Goal: Task Accomplishment & Management: Complete application form

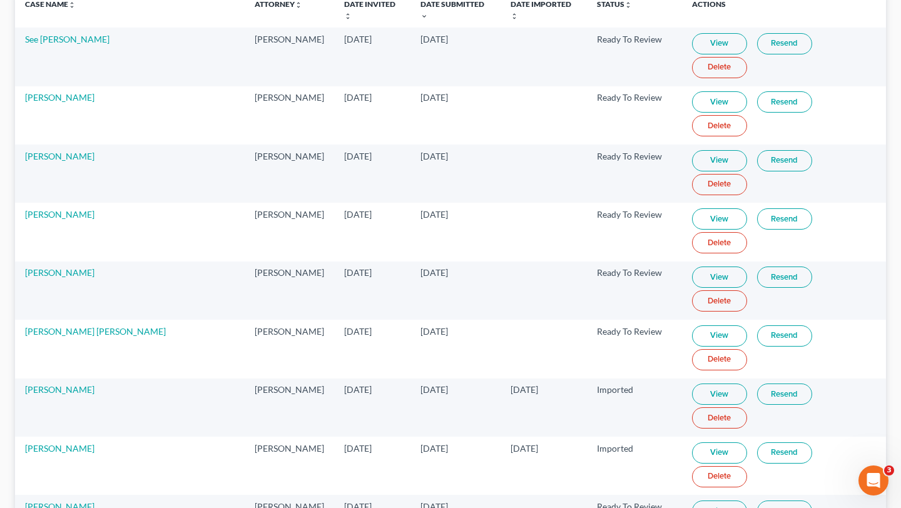
scroll to position [151, 0]
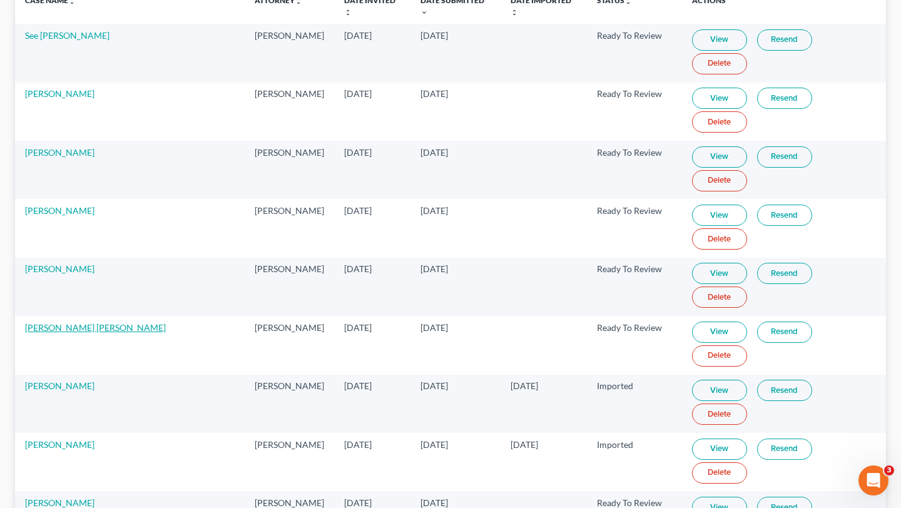
click at [94, 322] on link "Amanda Cardenas O'Hara" at bounding box center [95, 327] width 141 height 11
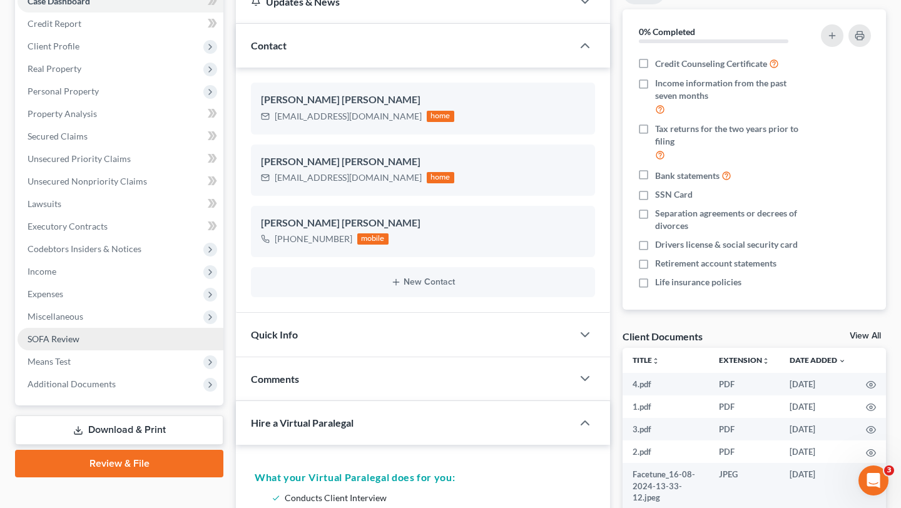
scroll to position [143, 0]
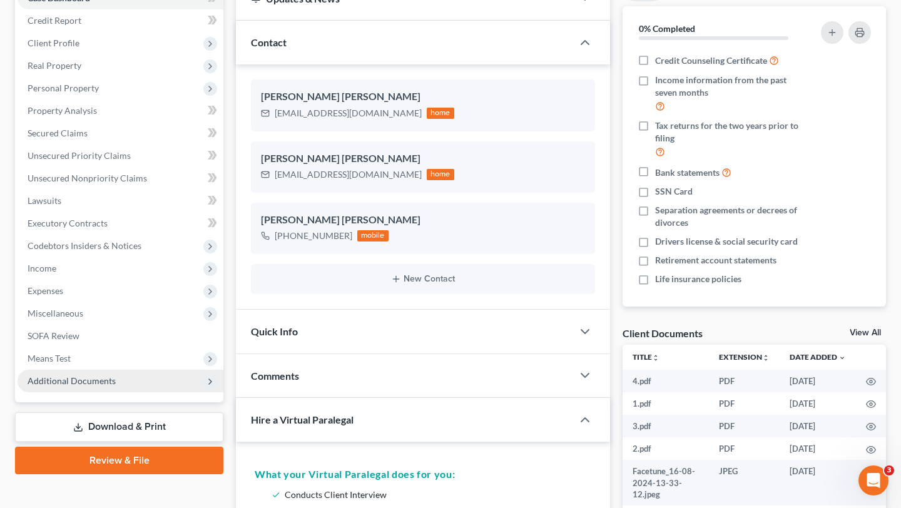
click at [111, 376] on span "Additional Documents" at bounding box center [72, 380] width 88 height 11
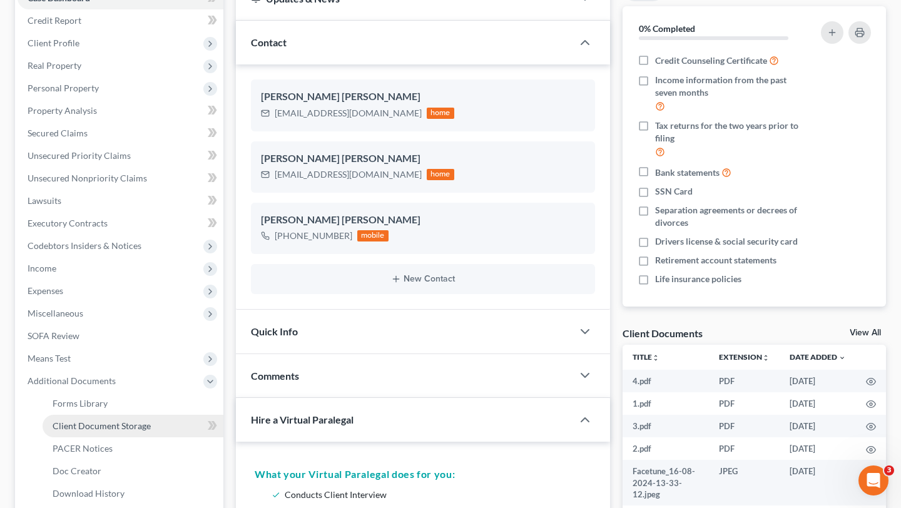
click at [99, 424] on span "Client Document Storage" at bounding box center [102, 425] width 98 height 11
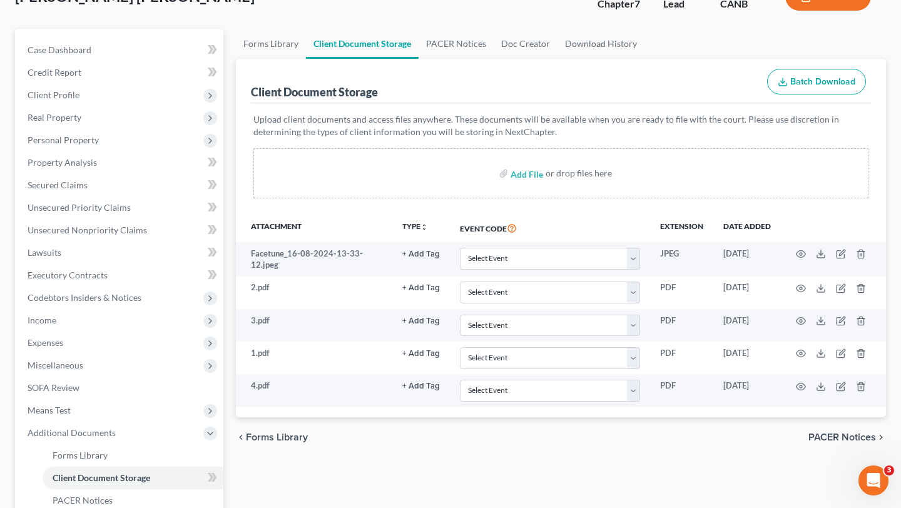
scroll to position [76, 0]
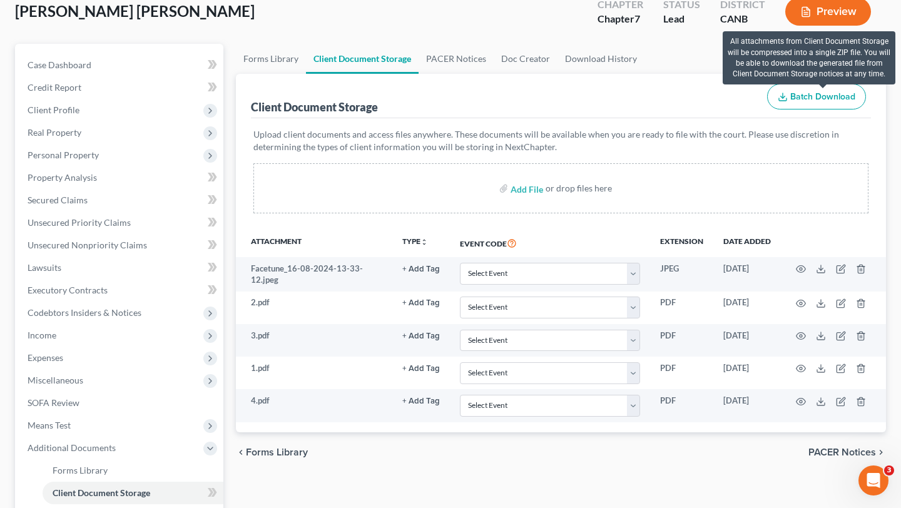
click at [816, 98] on span "Batch Download" at bounding box center [822, 96] width 65 height 11
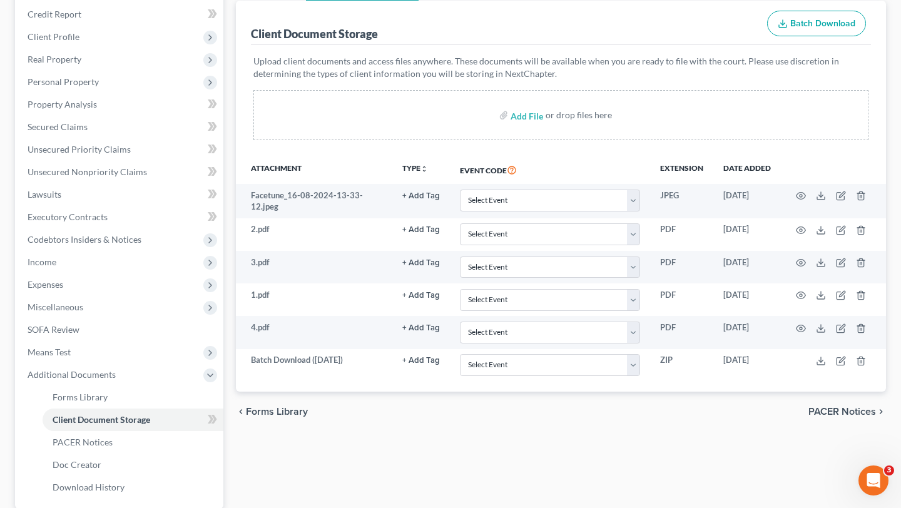
scroll to position [194, 0]
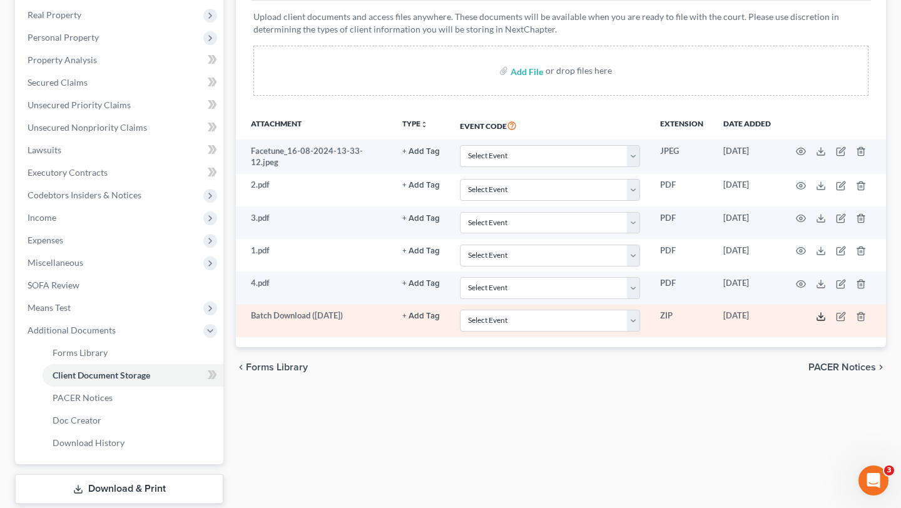
click at [820, 318] on icon at bounding box center [821, 316] width 10 height 10
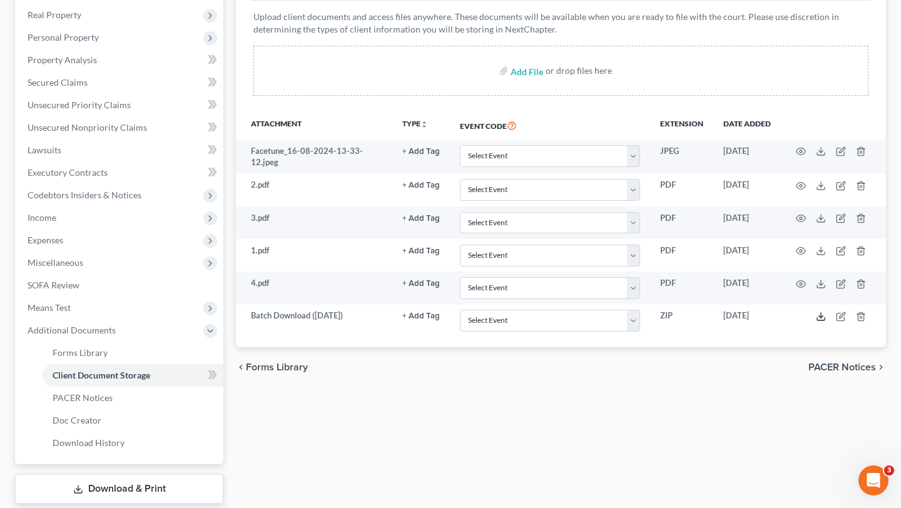
scroll to position [0, 0]
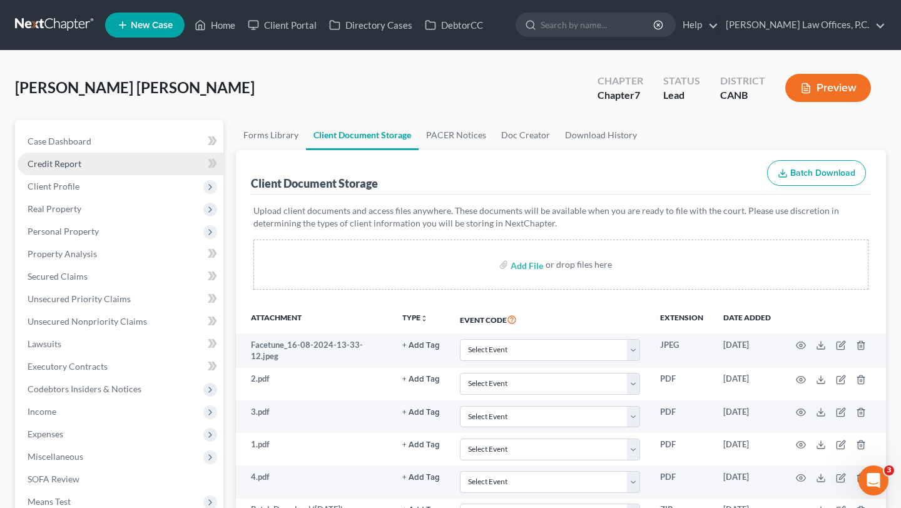
click at [82, 166] on link "Credit Report" at bounding box center [121, 164] width 206 height 23
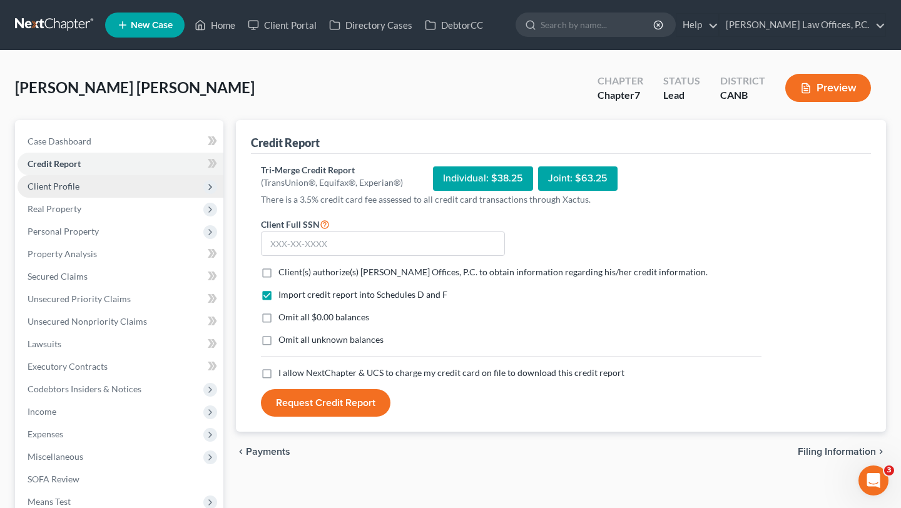
click at [91, 189] on span "Client Profile" at bounding box center [121, 186] width 206 height 23
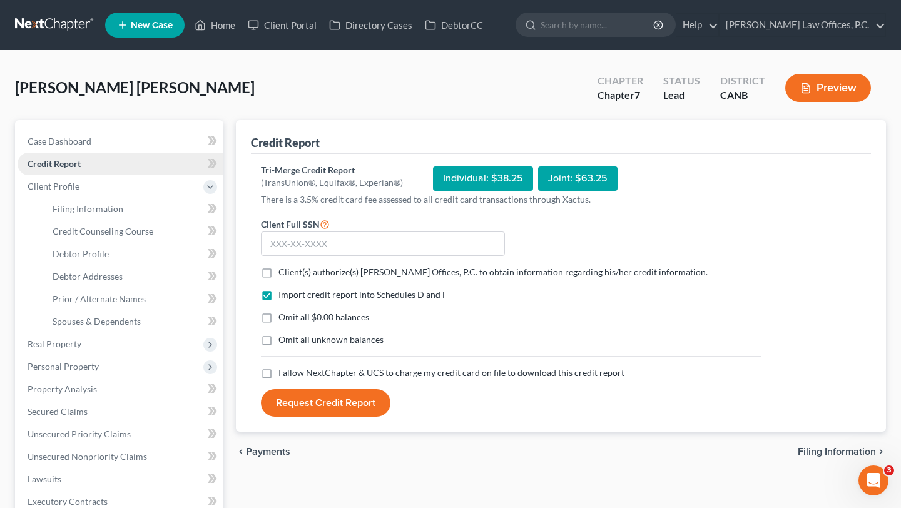
click at [101, 165] on link "Credit Report" at bounding box center [121, 164] width 206 height 23
click at [101, 186] on span "Client Profile" at bounding box center [121, 186] width 206 height 23
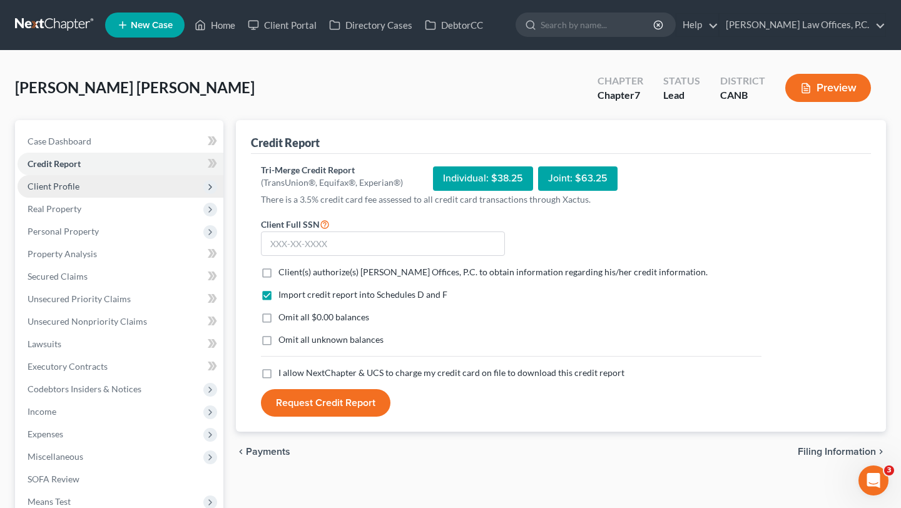
click at [93, 186] on span "Client Profile" at bounding box center [121, 186] width 206 height 23
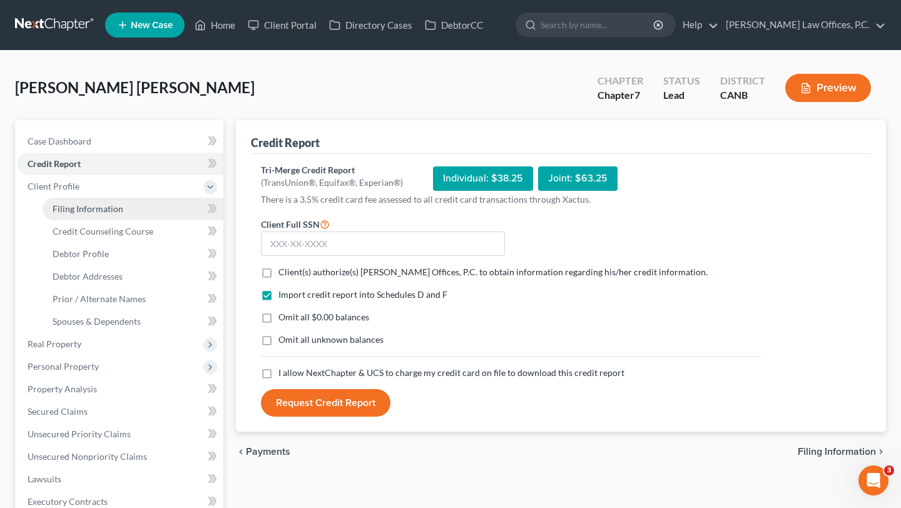
click at [93, 207] on span "Filing Information" at bounding box center [88, 208] width 71 height 11
select select "1"
select select "0"
select select "4"
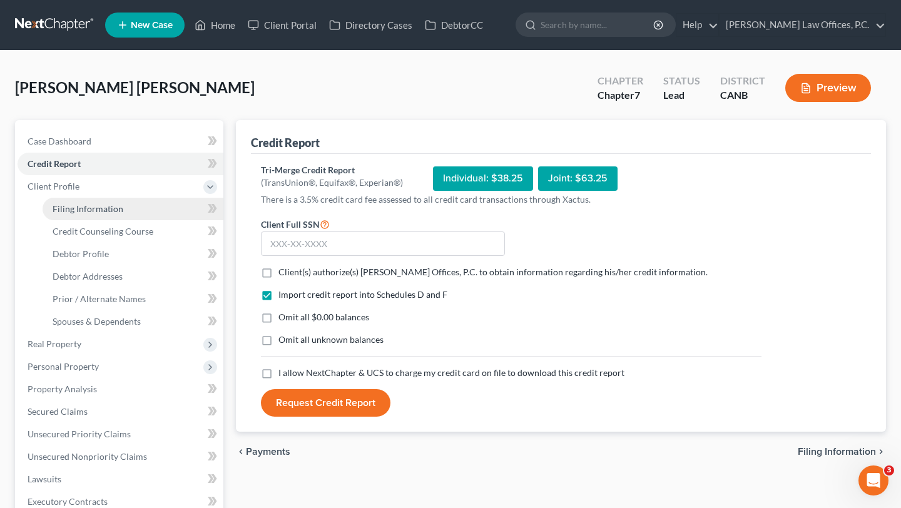
select select "0"
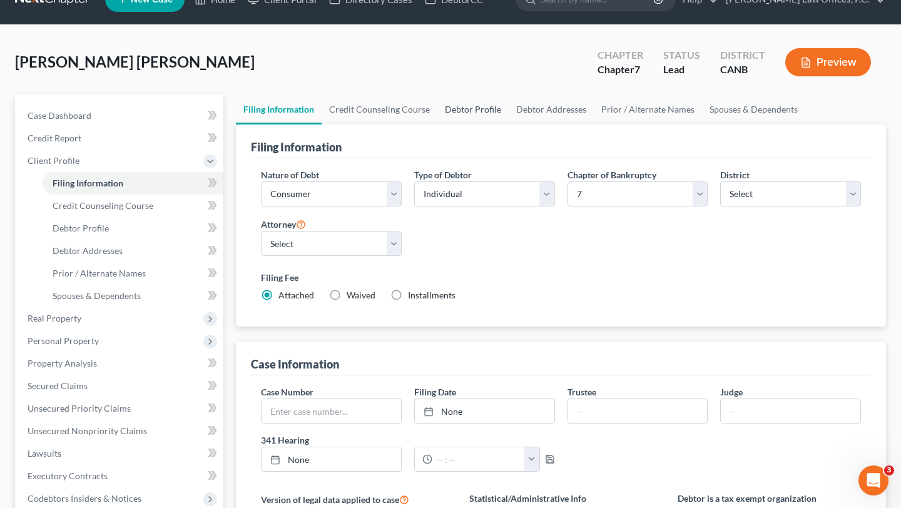
scroll to position [22, 0]
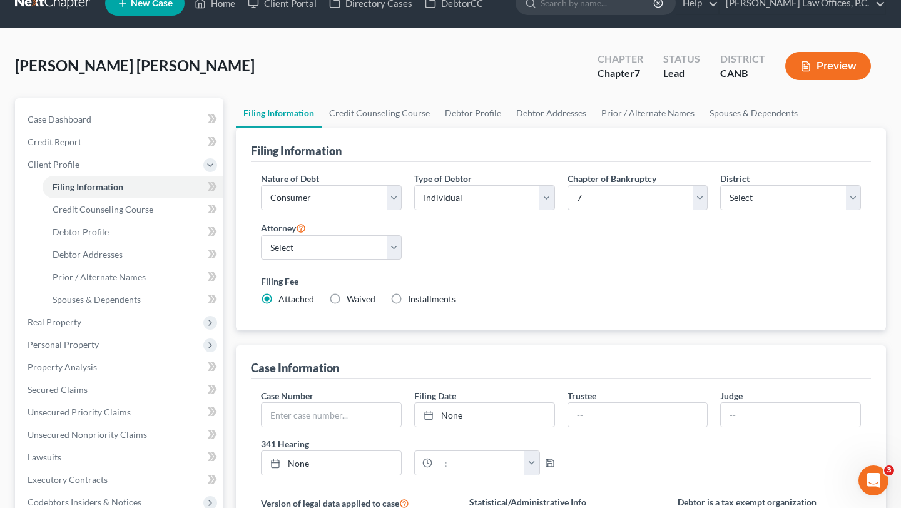
click at [397, 96] on div "Cardenas O'Hara, Amanda Upgraded Chapter Chapter 7 Status Lead District CANB Pr…" at bounding box center [450, 71] width 871 height 54
click at [397, 109] on link "Credit Counseling Course" at bounding box center [379, 113] width 116 height 30
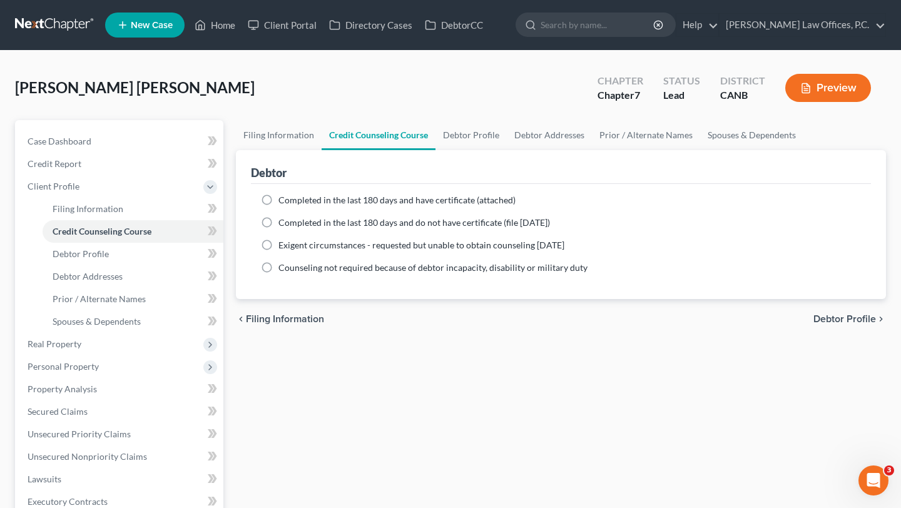
click at [335, 198] on span "Completed in the last 180 days and have certificate (attached)" at bounding box center [396, 200] width 237 height 11
click at [291, 198] on input "Completed in the last 180 days and have certificate (attached)" at bounding box center [287, 198] width 8 height 8
radio input "true"
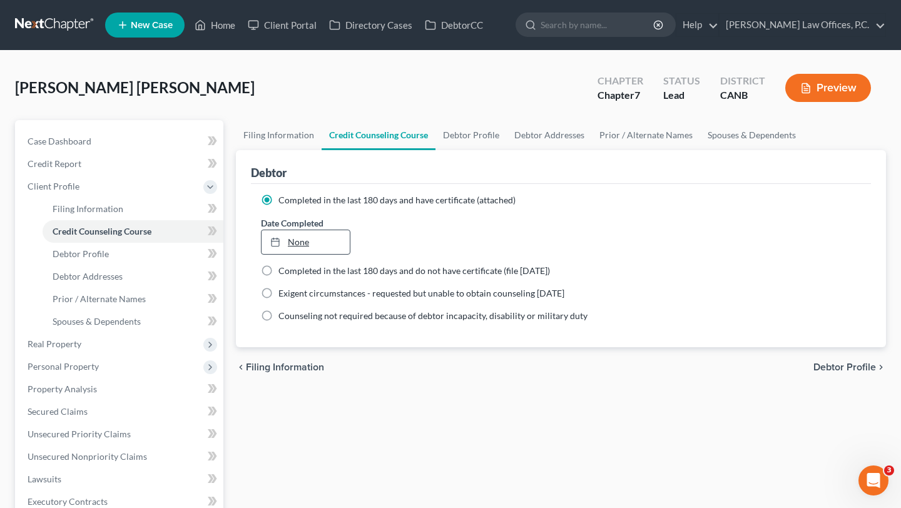
click at [311, 240] on link "None" at bounding box center [305, 242] width 88 height 24
type input "9/18/2025"
click at [465, 133] on link "Debtor Profile" at bounding box center [470, 135] width 71 height 30
select select "0"
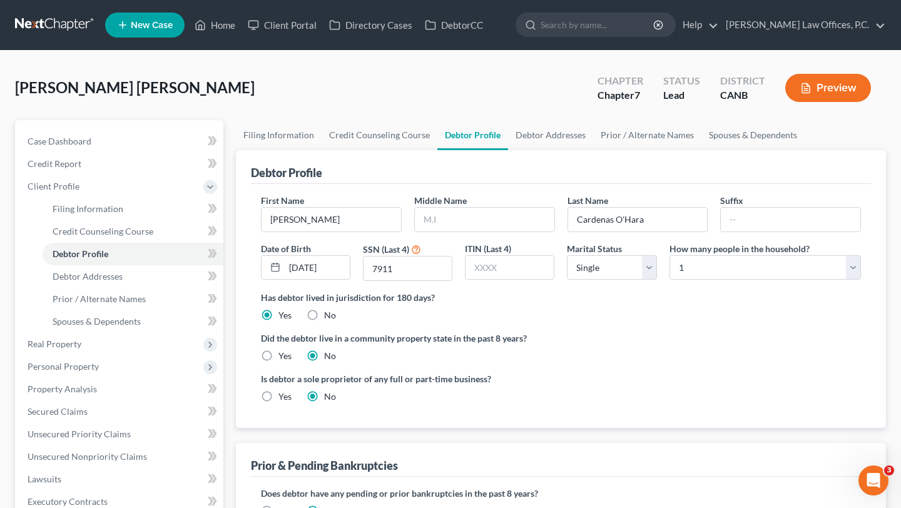
click at [278, 353] on label "Yes" at bounding box center [284, 356] width 13 height 13
click at [283, 353] on input "Yes" at bounding box center [287, 354] width 8 height 8
radio input "true"
radio input "false"
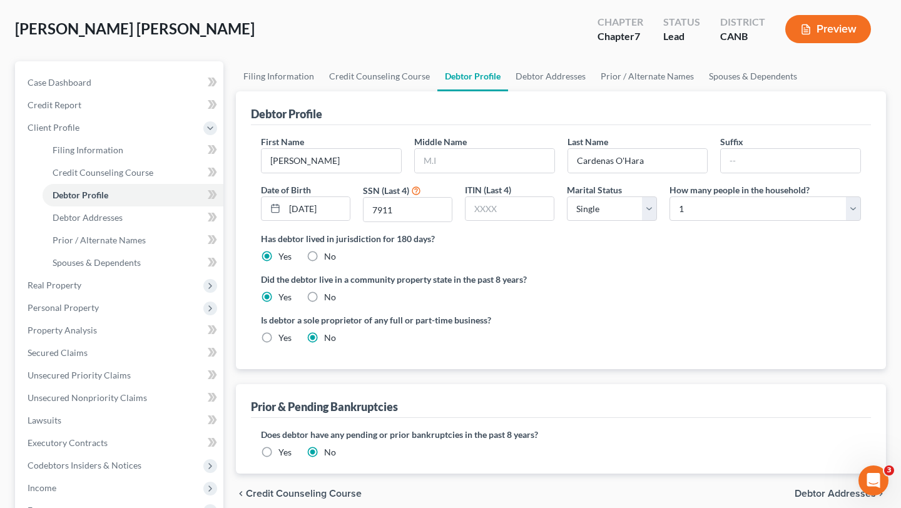
scroll to position [61, 0]
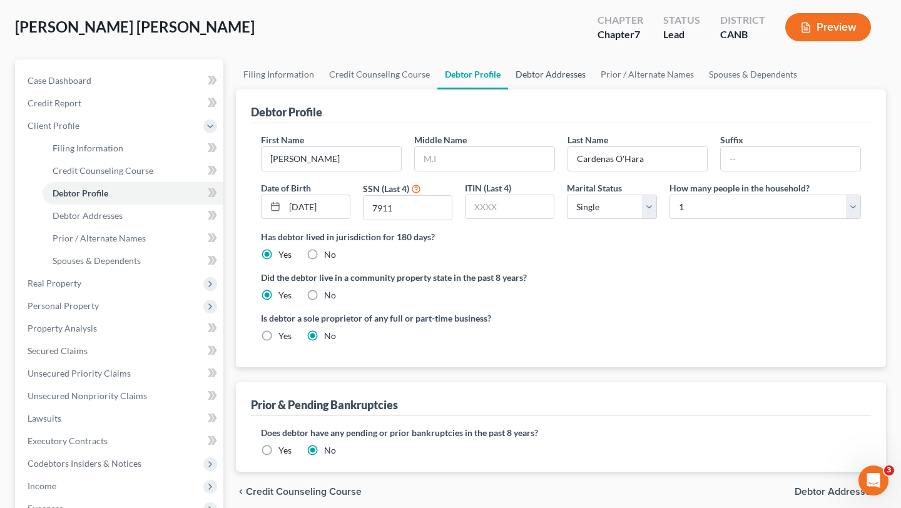
click at [517, 79] on link "Debtor Addresses" at bounding box center [550, 74] width 85 height 30
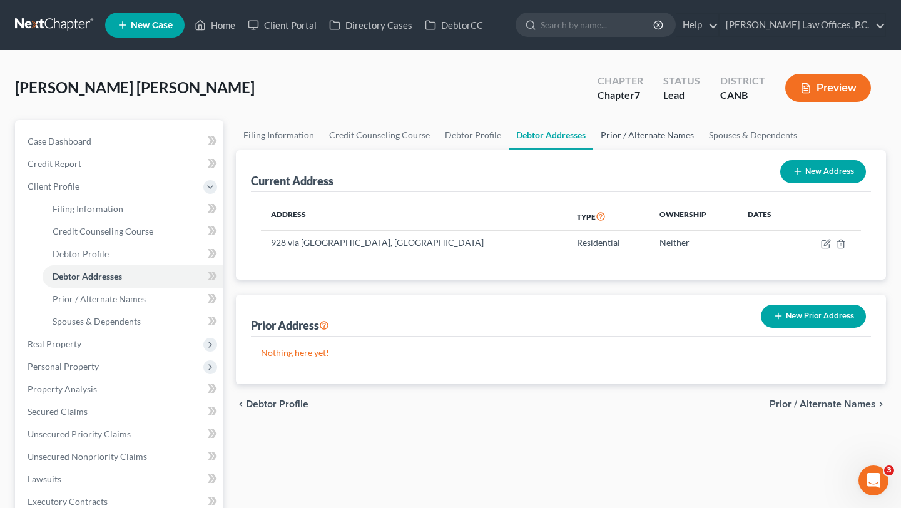
click at [634, 120] on link "Prior / Alternate Names" at bounding box center [647, 135] width 108 height 30
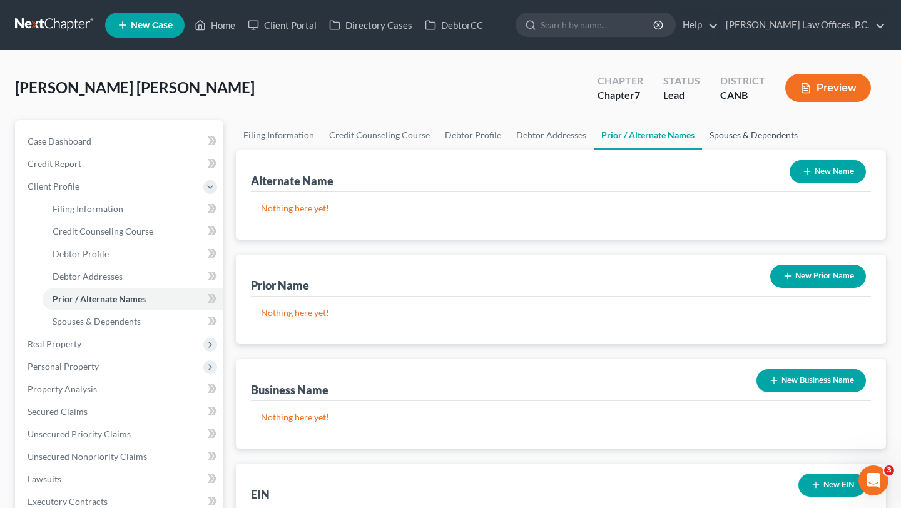
click at [710, 131] on link "Spouses & Dependents" at bounding box center [753, 135] width 103 height 30
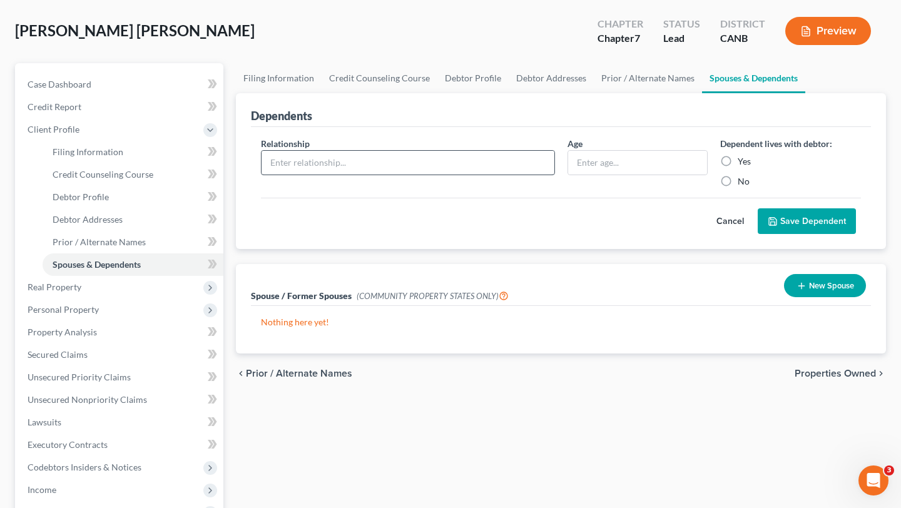
scroll to position [74, 0]
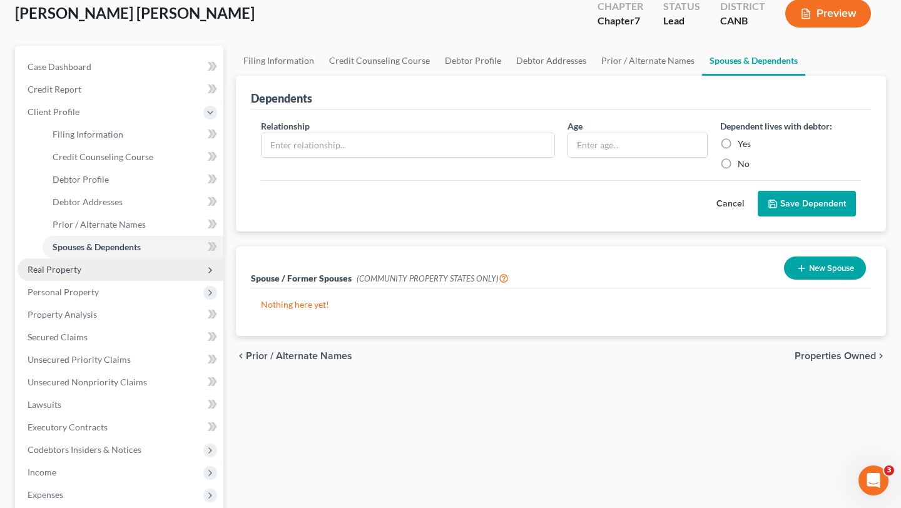
click at [93, 264] on span "Real Property" at bounding box center [121, 269] width 206 height 23
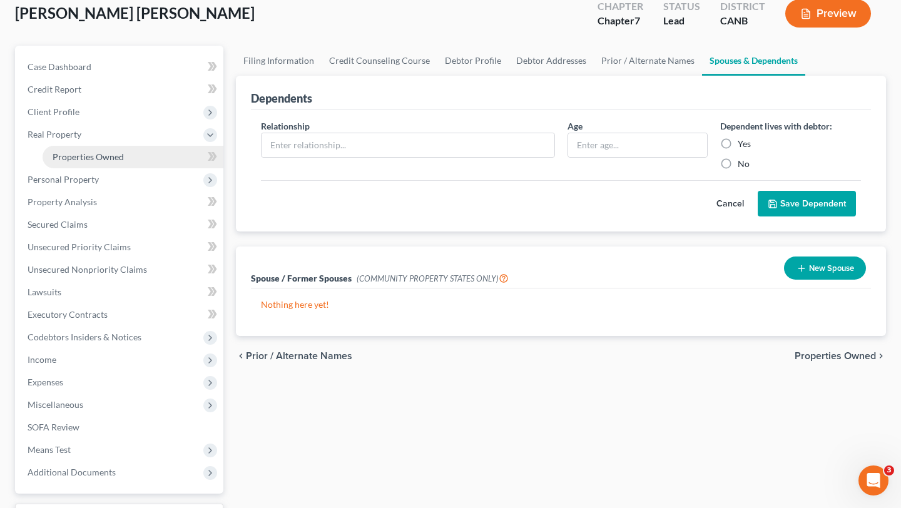
click at [122, 156] on span "Properties Owned" at bounding box center [88, 156] width 71 height 11
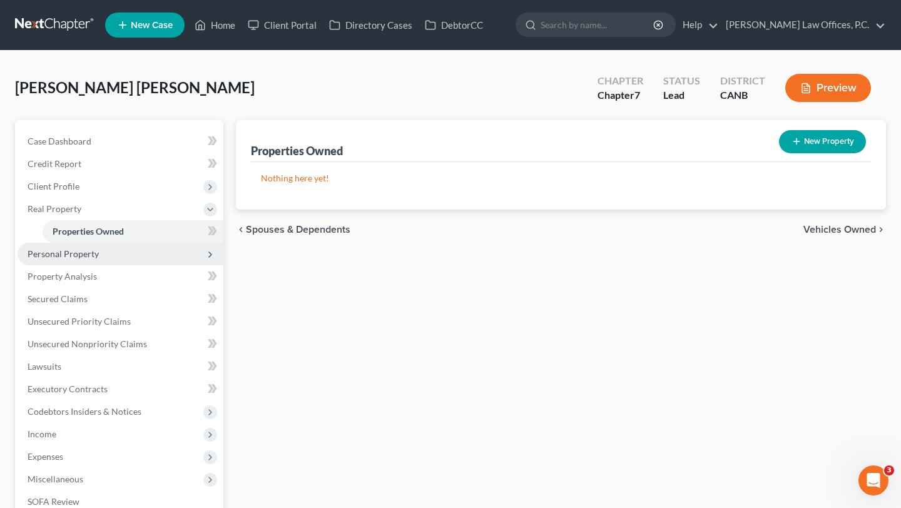
click at [93, 255] on span "Personal Property" at bounding box center [63, 253] width 71 height 11
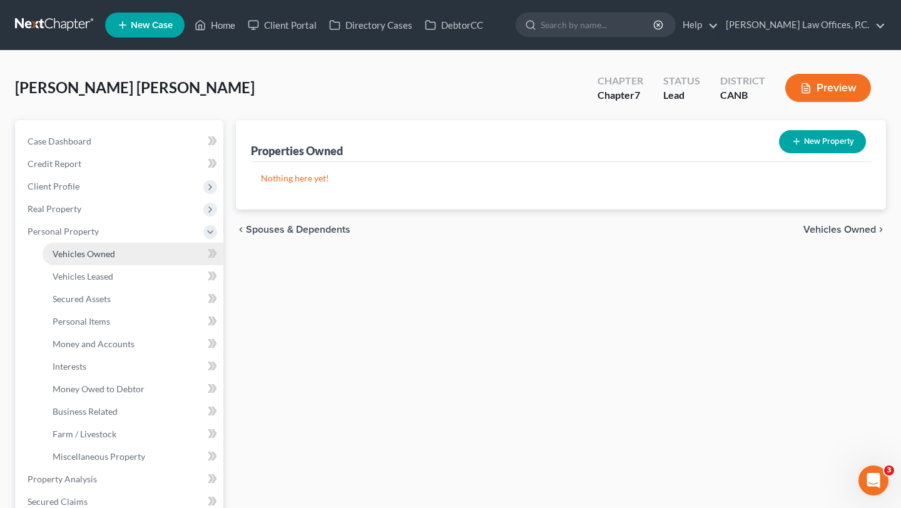
click at [91, 260] on link "Vehicles Owned" at bounding box center [133, 254] width 181 height 23
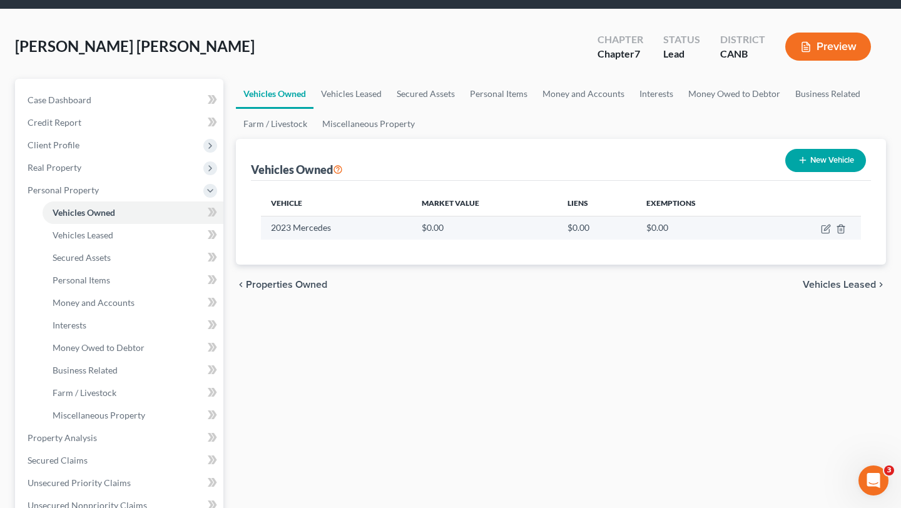
scroll to position [39, 0]
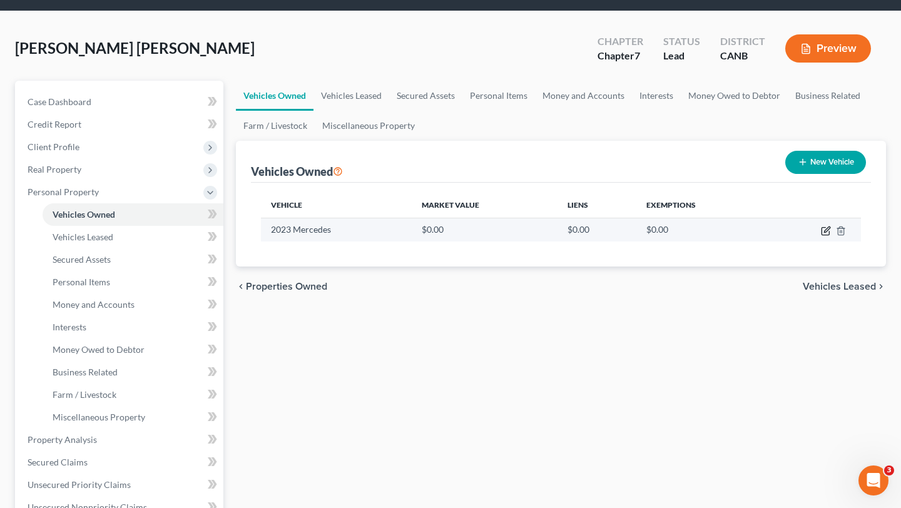
click at [827, 233] on icon "button" at bounding box center [826, 231] width 10 height 10
select select "0"
select select "3"
select select "0"
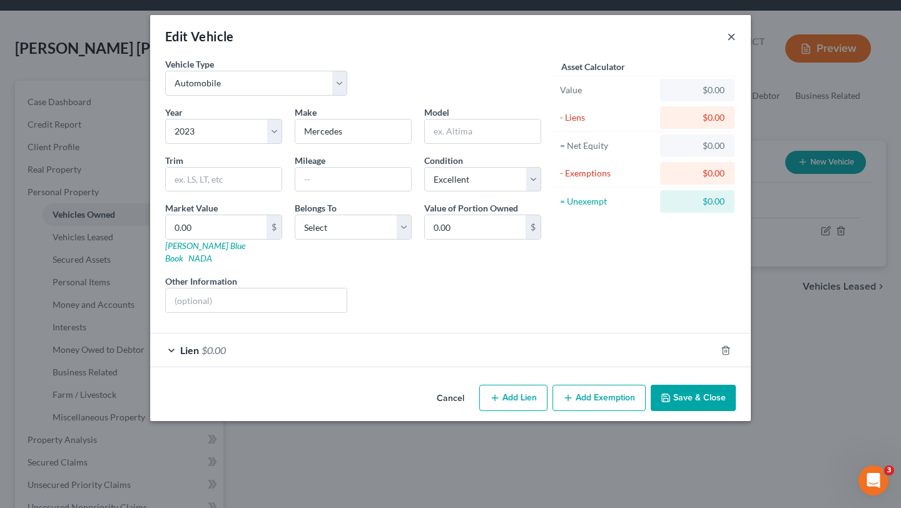
click at [733, 34] on button "×" at bounding box center [731, 36] width 9 height 15
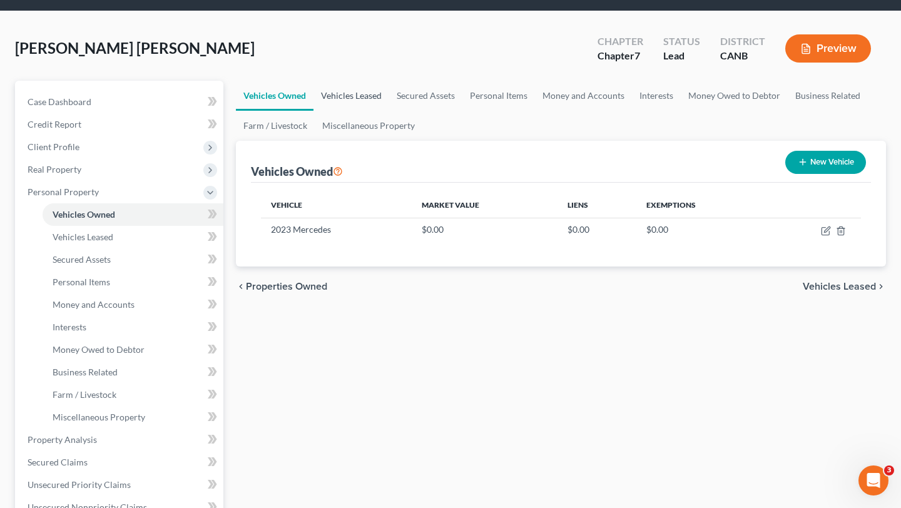
click at [360, 100] on link "Vehicles Leased" at bounding box center [351, 96] width 76 height 30
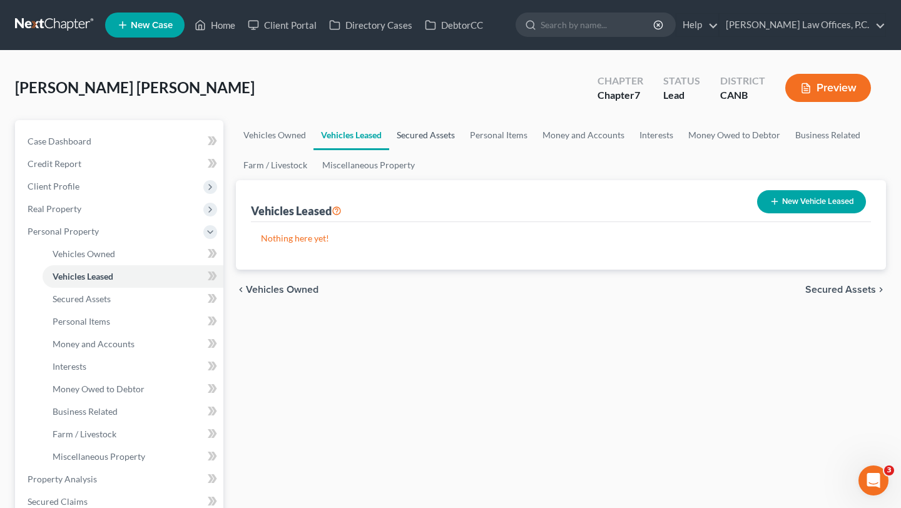
click at [411, 143] on link "Secured Assets" at bounding box center [425, 135] width 73 height 30
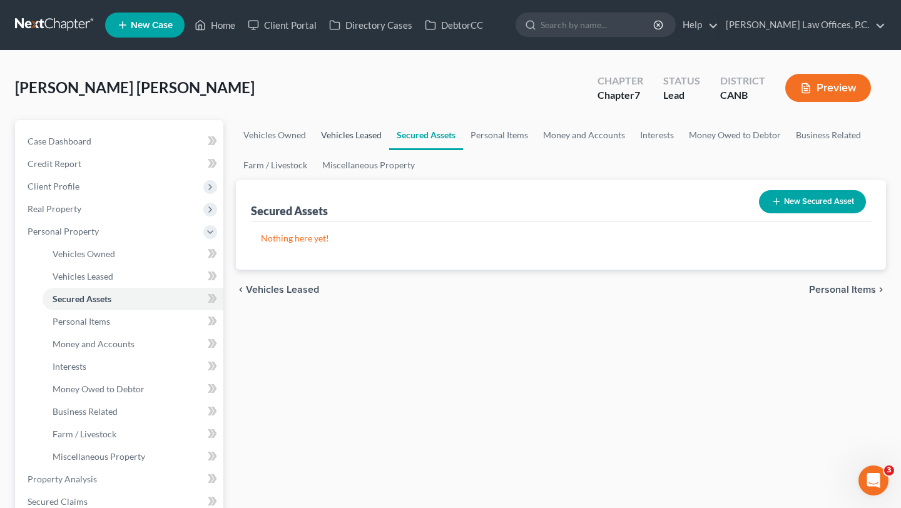
click at [348, 125] on link "Vehicles Leased" at bounding box center [351, 135] width 76 height 30
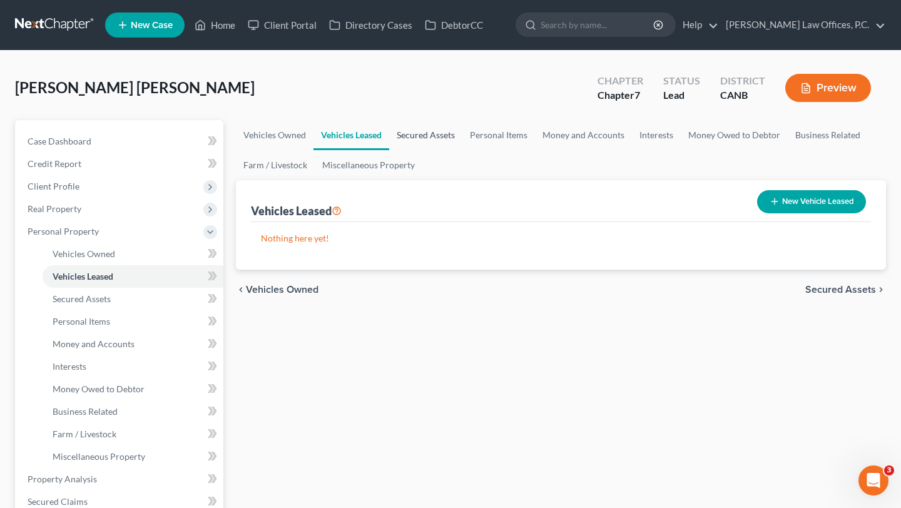
click at [422, 127] on link "Secured Assets" at bounding box center [425, 135] width 73 height 30
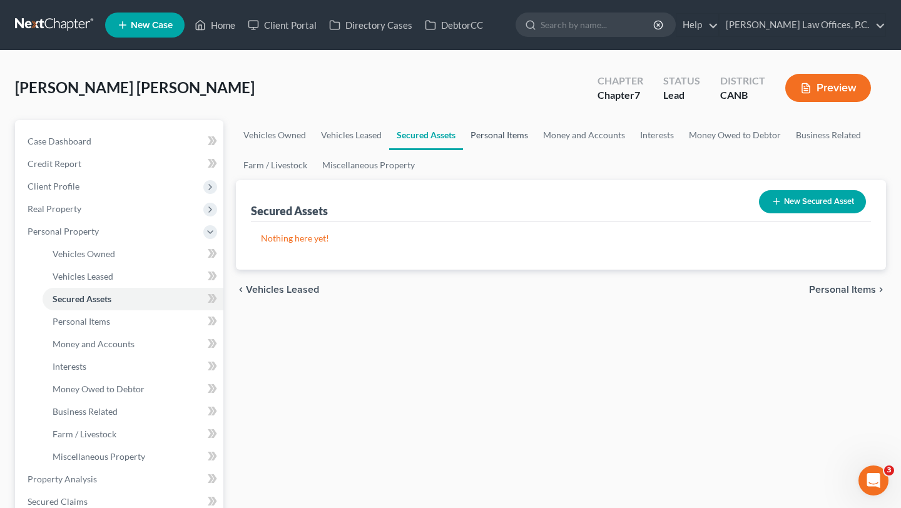
click at [482, 129] on link "Personal Items" at bounding box center [499, 135] width 73 height 30
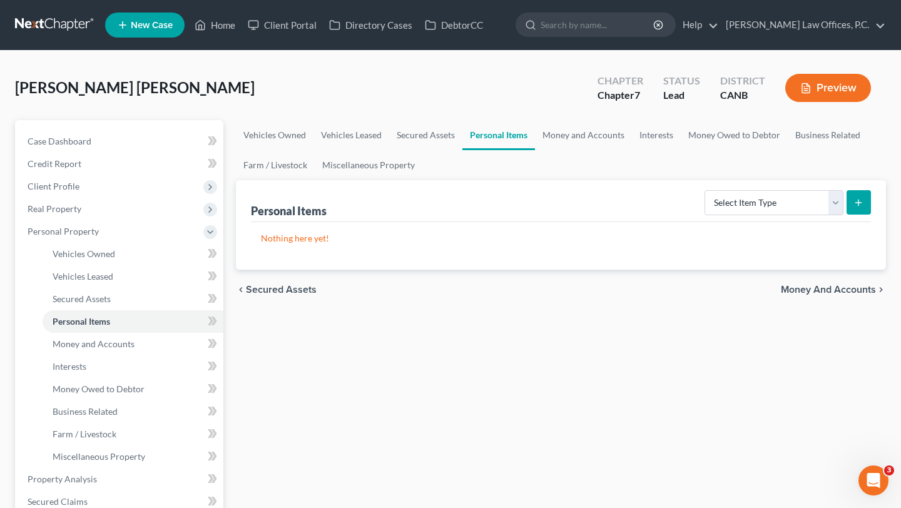
scroll to position [18, 0]
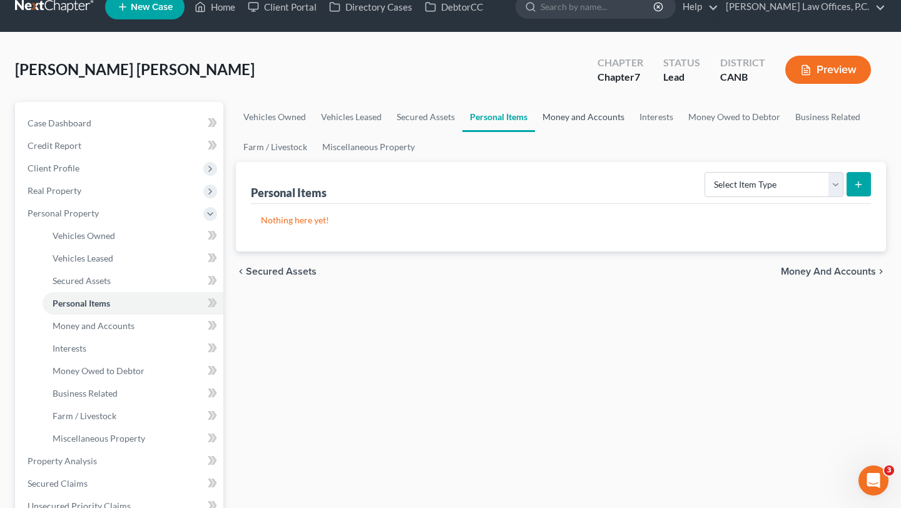
click at [557, 117] on link "Money and Accounts" at bounding box center [583, 117] width 97 height 30
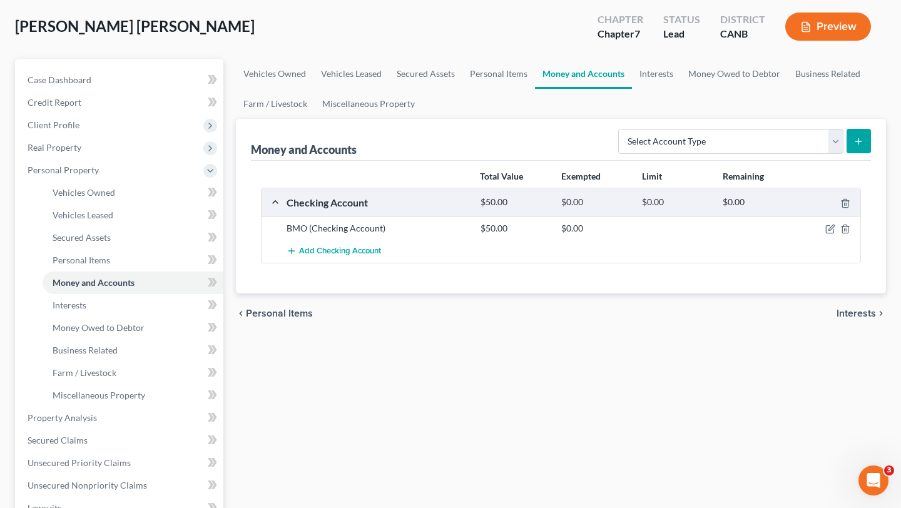
scroll to position [99, 0]
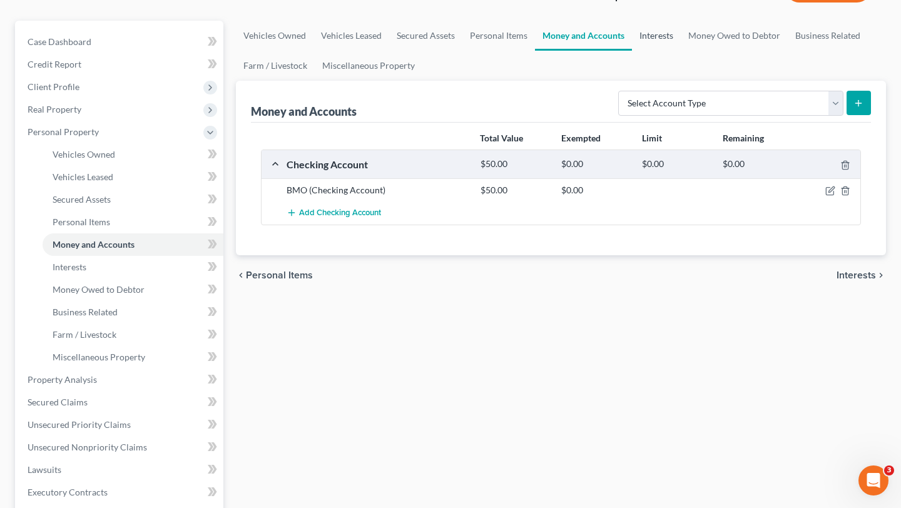
click at [655, 41] on link "Interests" at bounding box center [656, 36] width 49 height 30
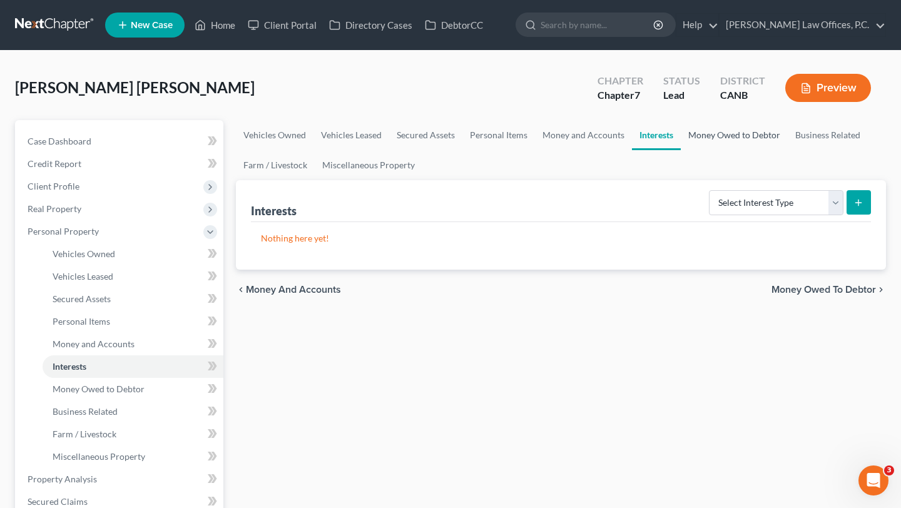
click at [709, 134] on link "Money Owed to Debtor" at bounding box center [733, 135] width 107 height 30
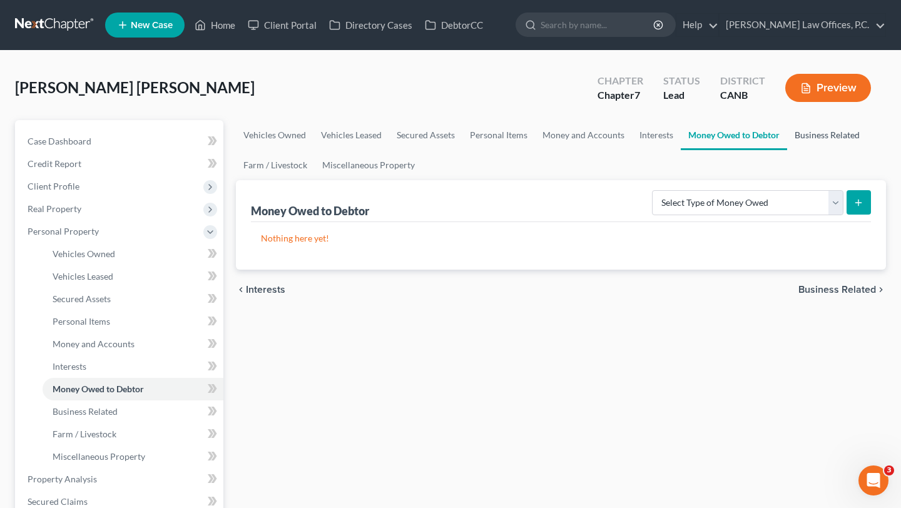
click at [813, 132] on link "Business Related" at bounding box center [827, 135] width 80 height 30
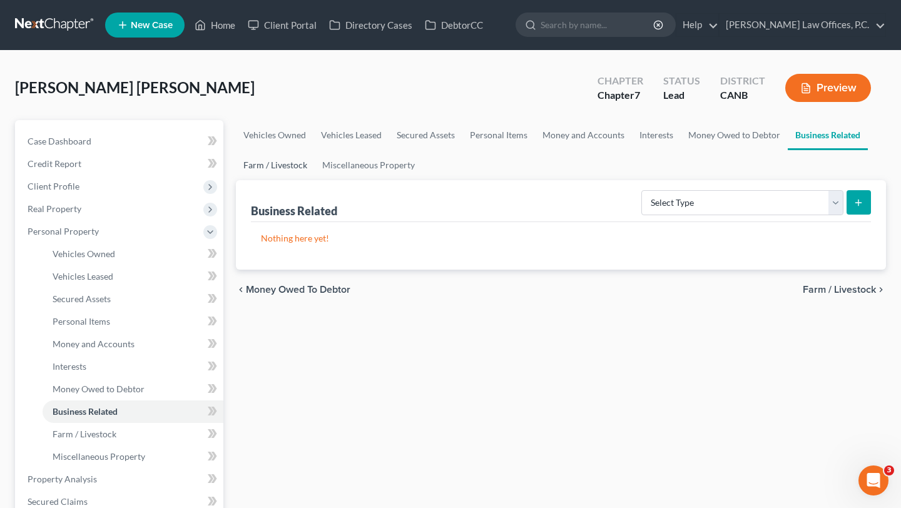
click at [310, 167] on link "Farm / Livestock" at bounding box center [275, 165] width 79 height 30
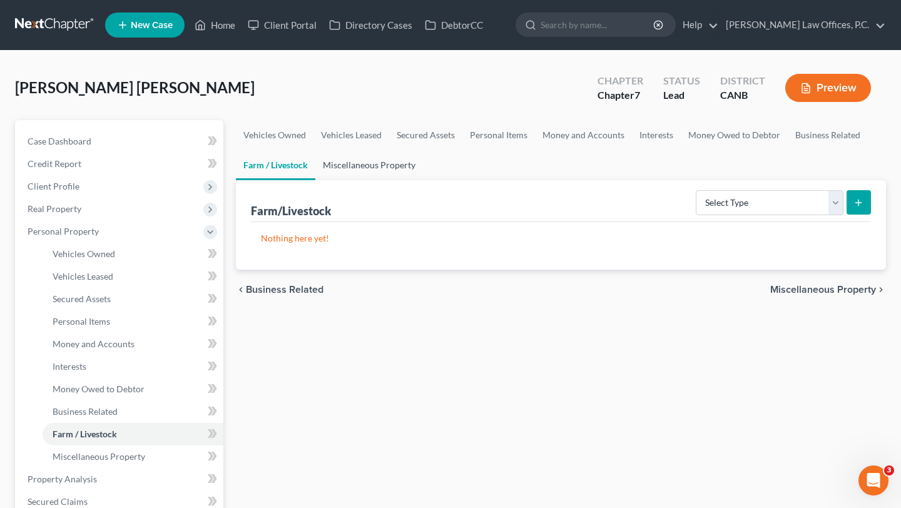
click at [366, 169] on link "Miscellaneous Property" at bounding box center [369, 165] width 108 height 30
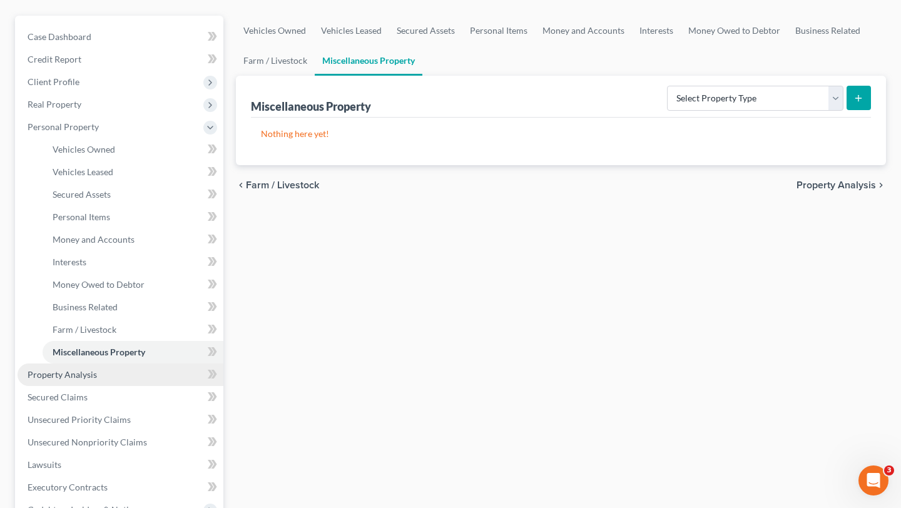
click at [90, 376] on span "Property Analysis" at bounding box center [62, 374] width 69 height 11
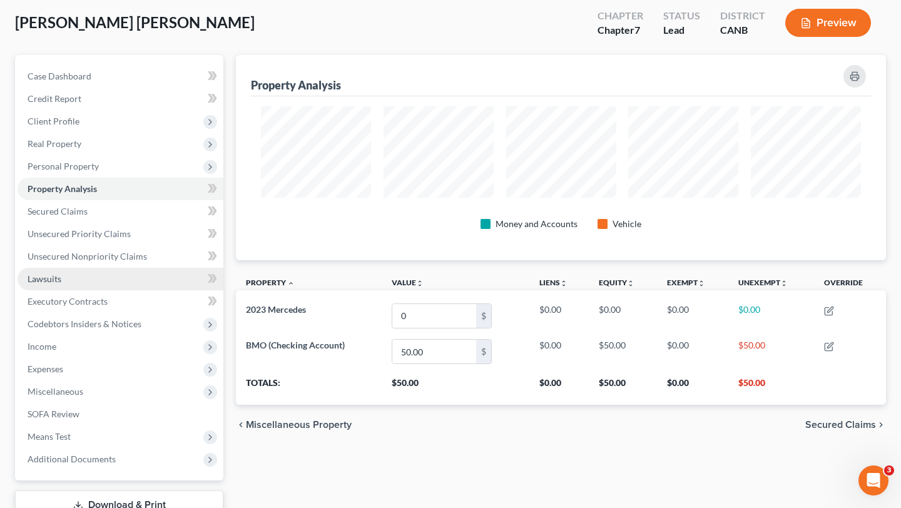
scroll to position [68, 0]
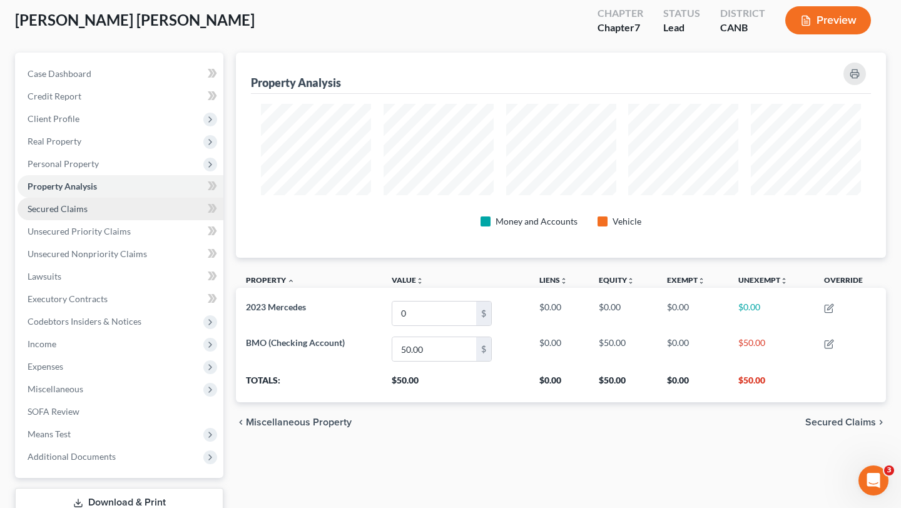
click at [106, 214] on link "Secured Claims" at bounding box center [121, 209] width 206 height 23
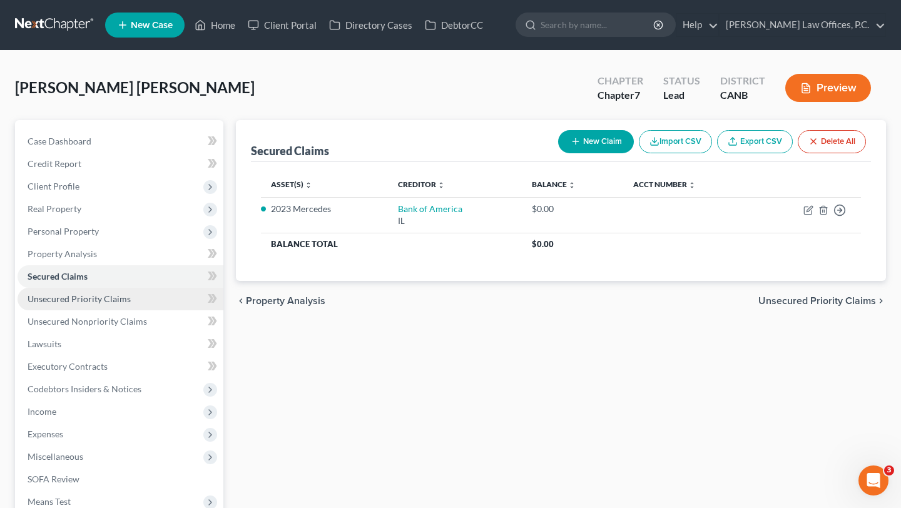
click at [113, 300] on span "Unsecured Priority Claims" at bounding box center [79, 298] width 103 height 11
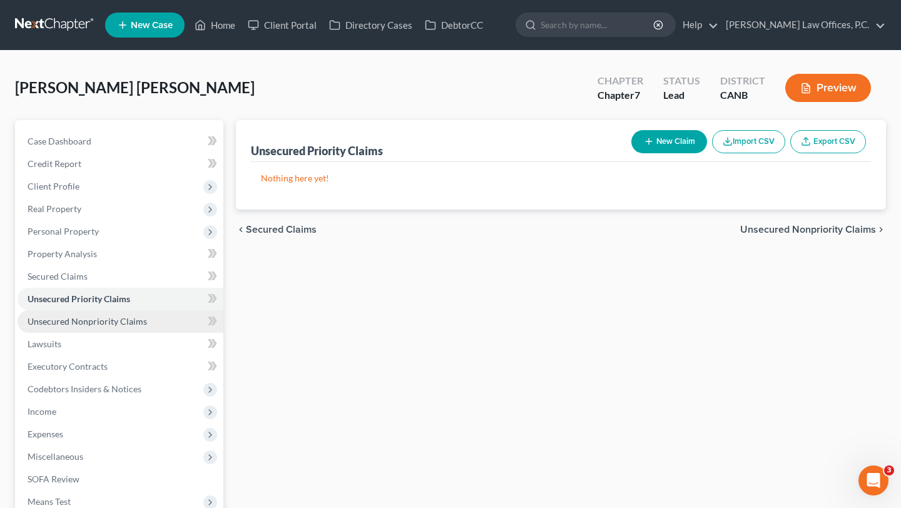
click at [116, 322] on span "Unsecured Nonpriority Claims" at bounding box center [87, 321] width 119 height 11
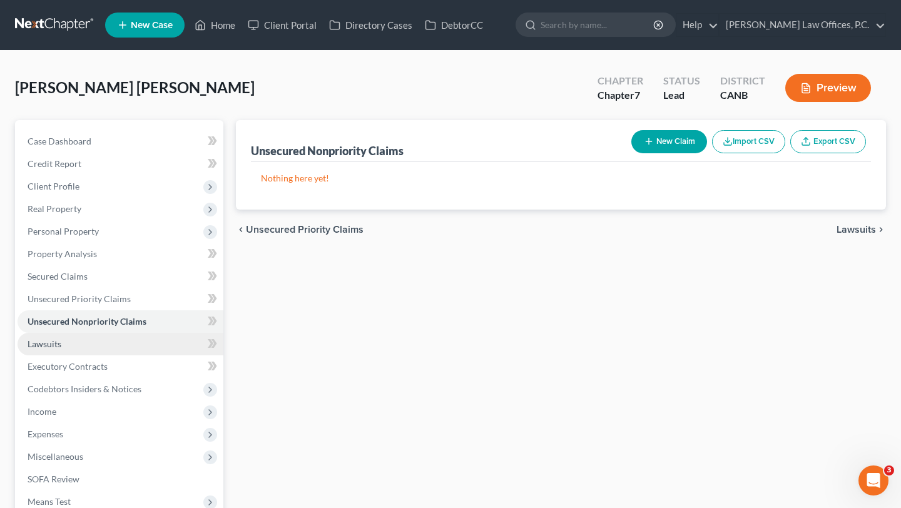
click at [114, 346] on link "Lawsuits" at bounding box center [121, 344] width 206 height 23
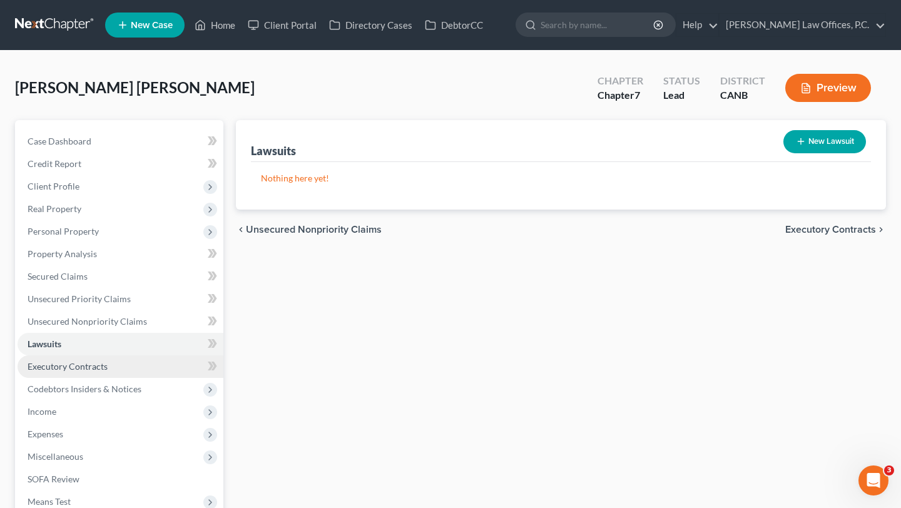
click at [117, 366] on link "Executory Contracts" at bounding box center [121, 366] width 206 height 23
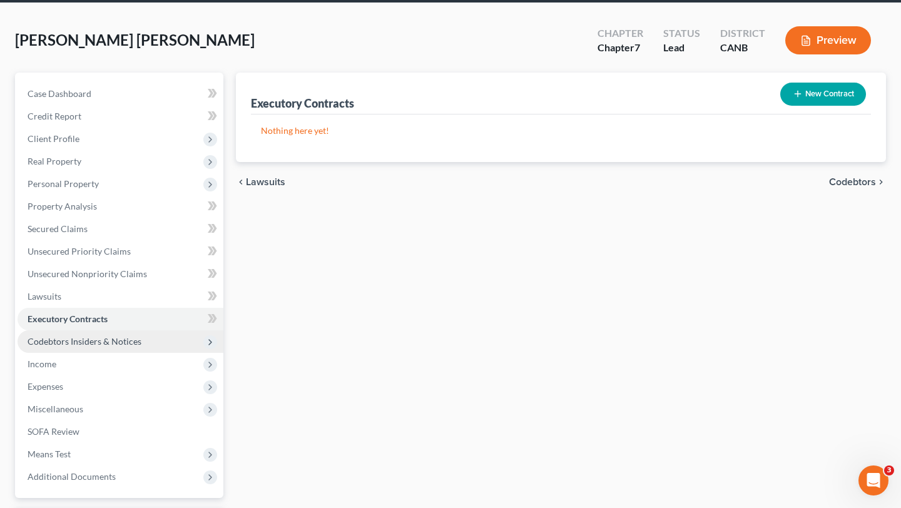
click at [124, 338] on span "Codebtors Insiders & Notices" at bounding box center [85, 341] width 114 height 11
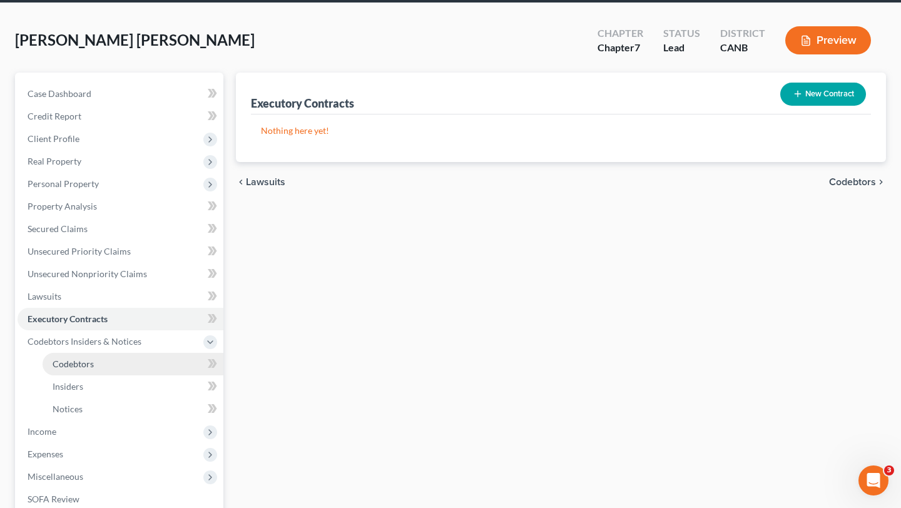
click at [108, 358] on link "Codebtors" at bounding box center [133, 364] width 181 height 23
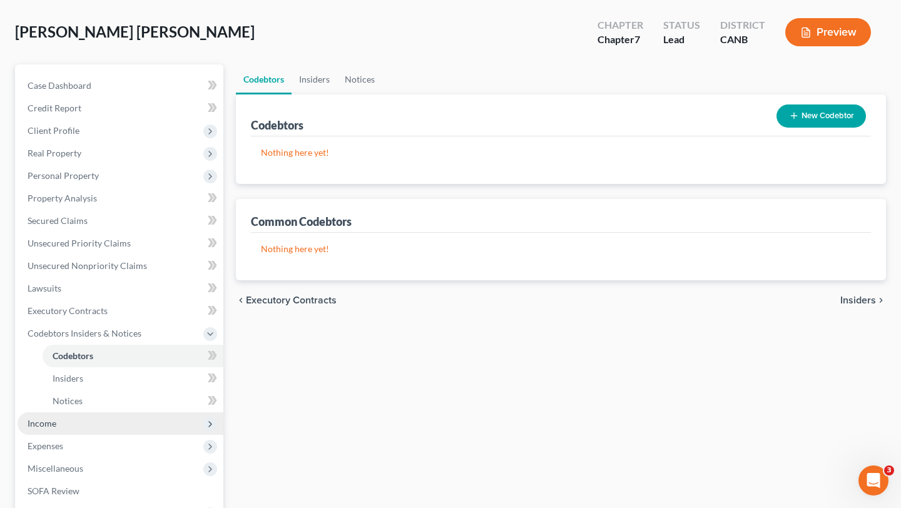
click at [91, 420] on span "Income" at bounding box center [121, 423] width 206 height 23
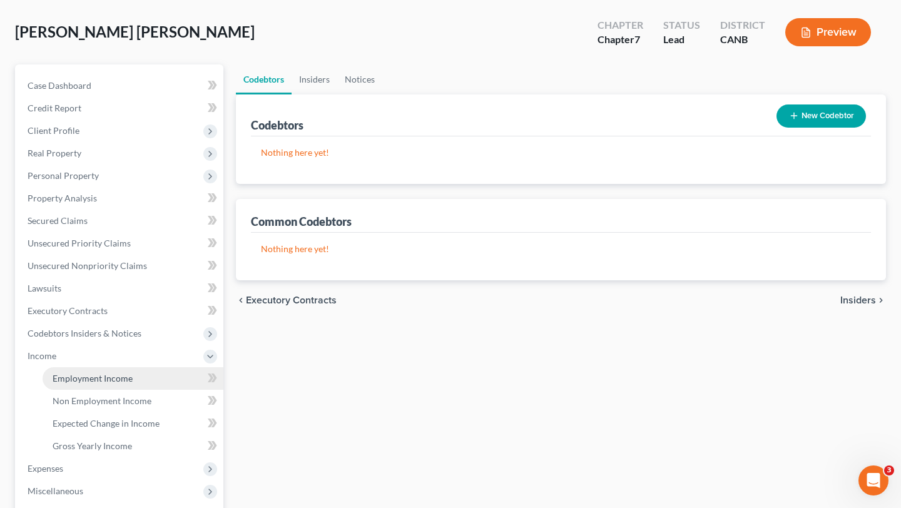
click at [103, 378] on span "Employment Income" at bounding box center [93, 378] width 80 height 11
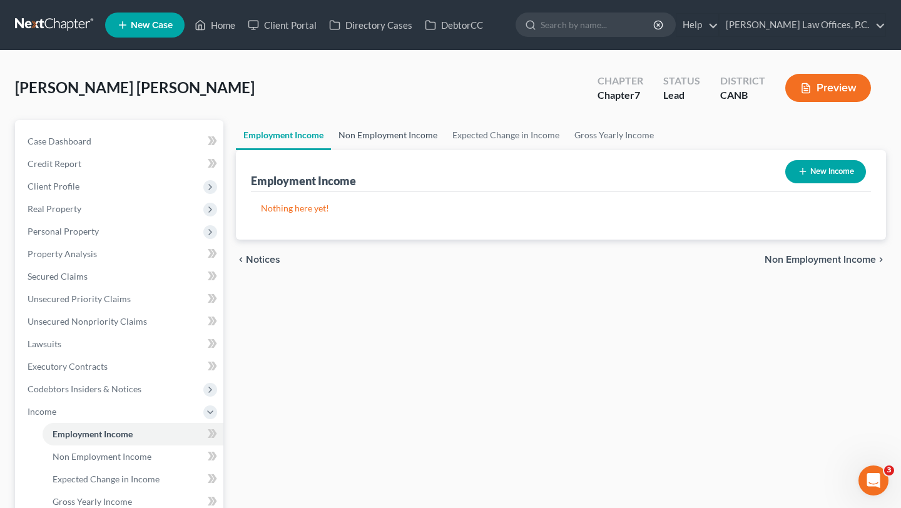
click at [373, 137] on link "Non Employment Income" at bounding box center [388, 135] width 114 height 30
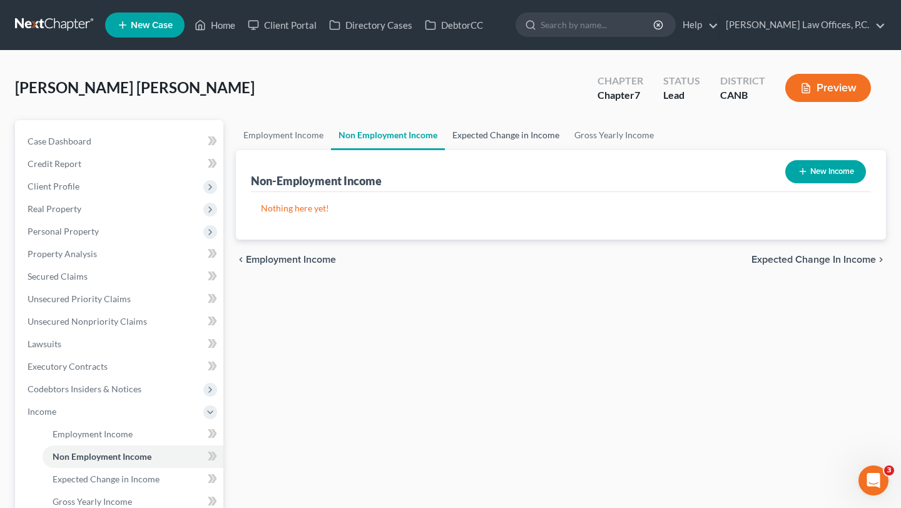
click at [483, 126] on link "Expected Change in Income" at bounding box center [506, 135] width 122 height 30
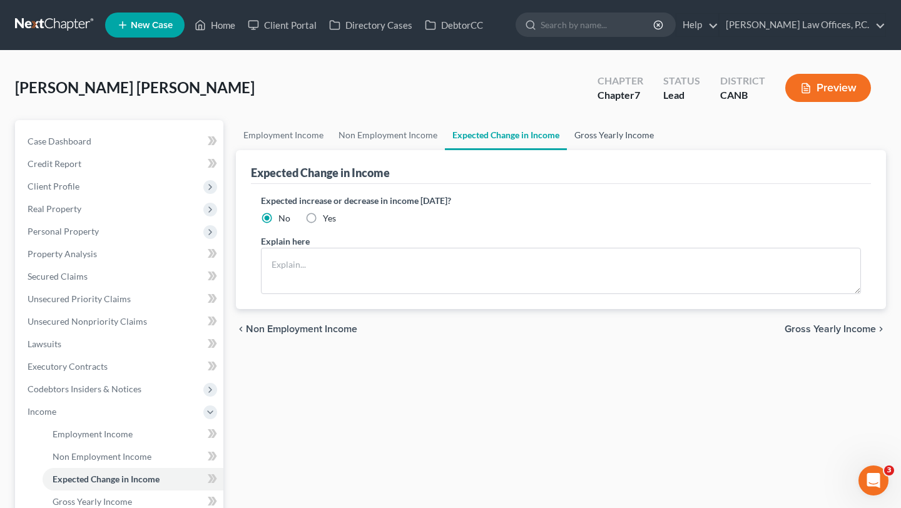
click at [602, 134] on link "Gross Yearly Income" at bounding box center [614, 135] width 94 height 30
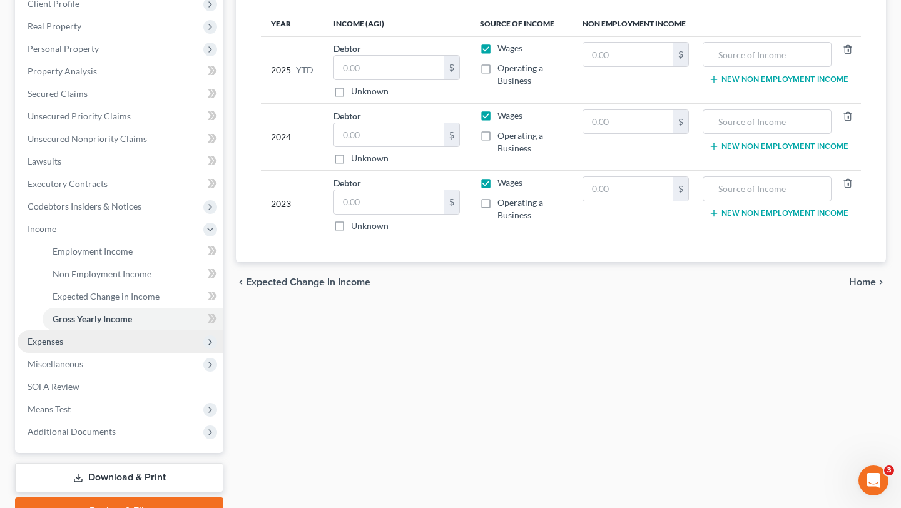
click at [68, 336] on span "Expenses" at bounding box center [121, 341] width 206 height 23
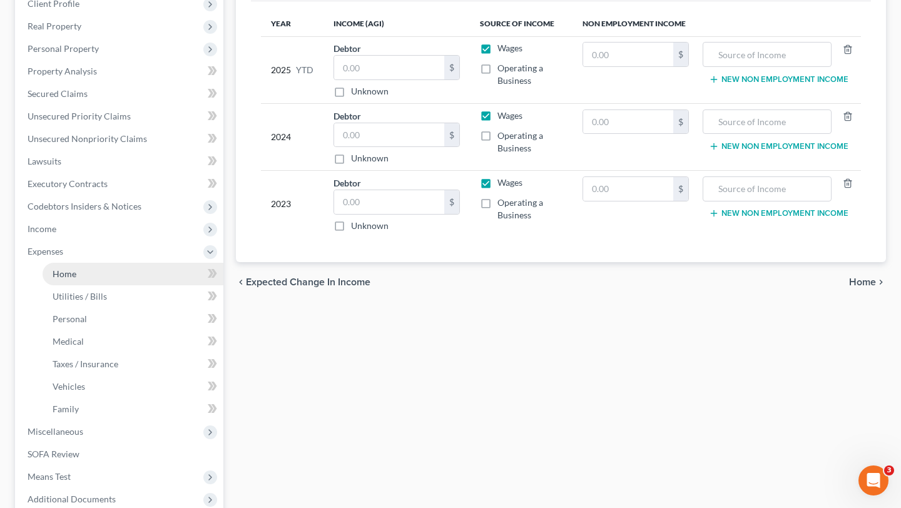
click at [89, 266] on link "Home" at bounding box center [133, 274] width 181 height 23
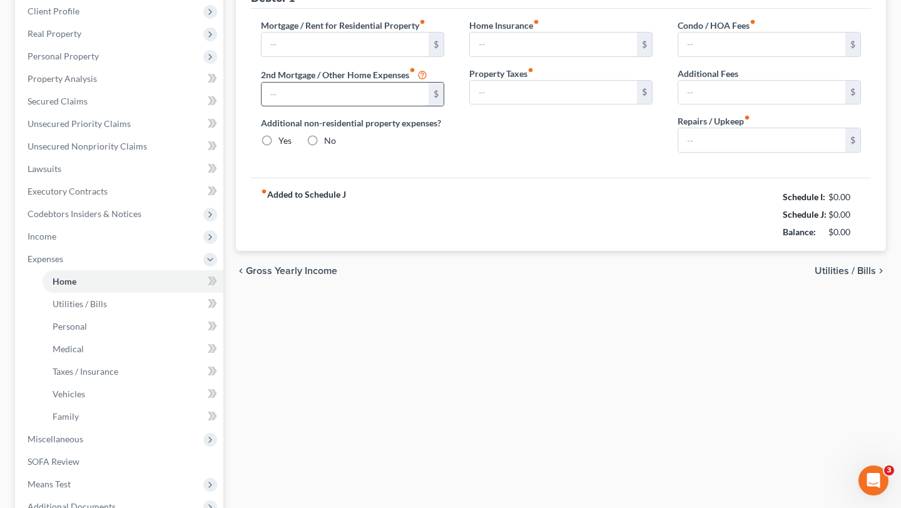
radio input "true"
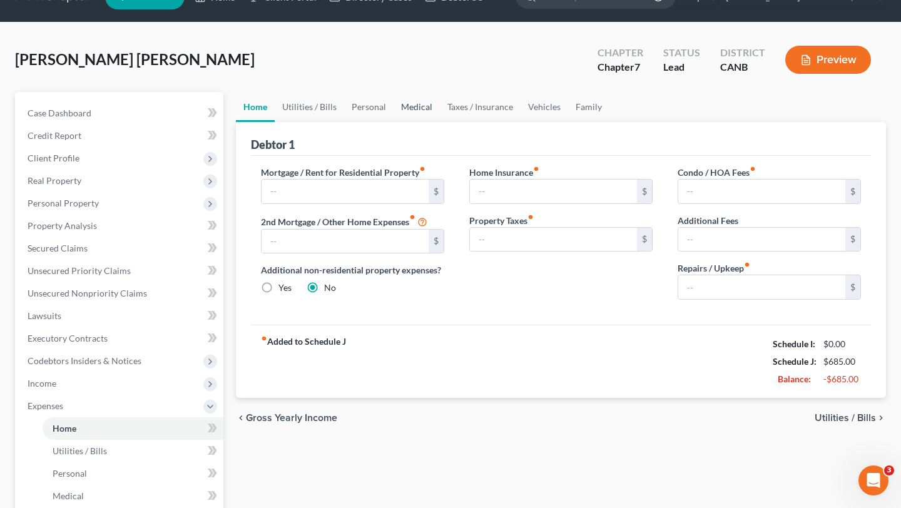
click at [393, 114] on link "Medical" at bounding box center [416, 107] width 46 height 30
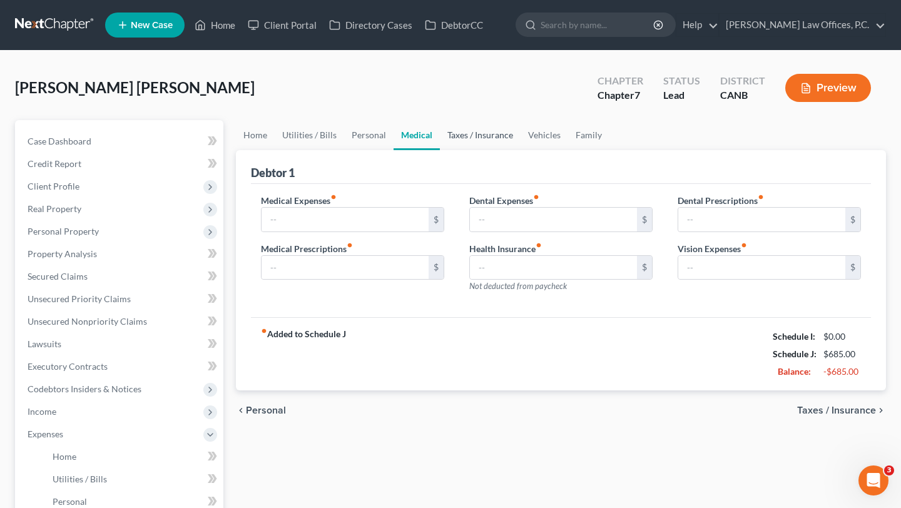
click at [452, 132] on link "Taxes / Insurance" at bounding box center [480, 135] width 81 height 30
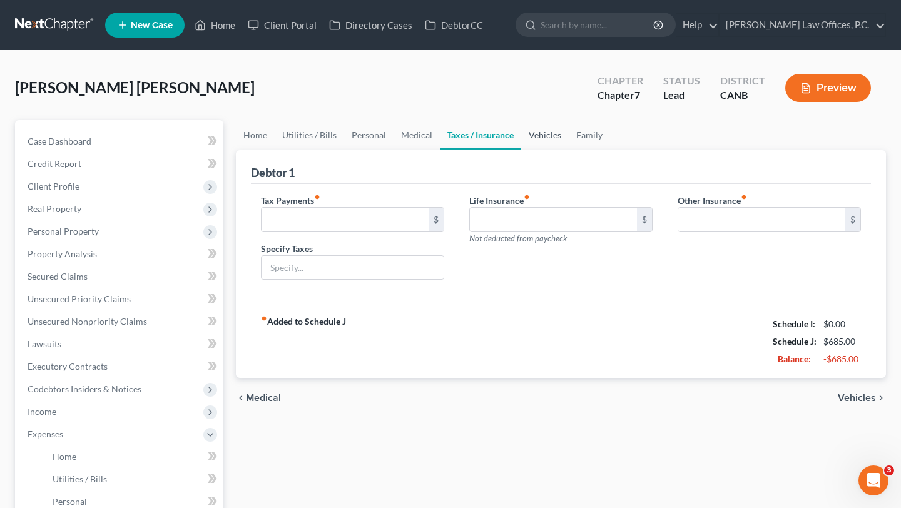
click at [530, 134] on link "Vehicles" at bounding box center [545, 135] width 48 height 30
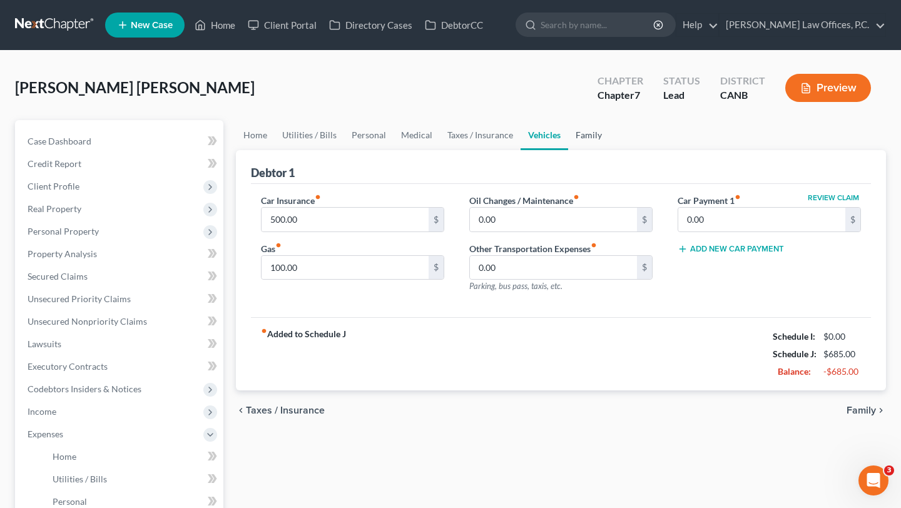
click at [598, 135] on link "Family" at bounding box center [588, 135] width 41 height 30
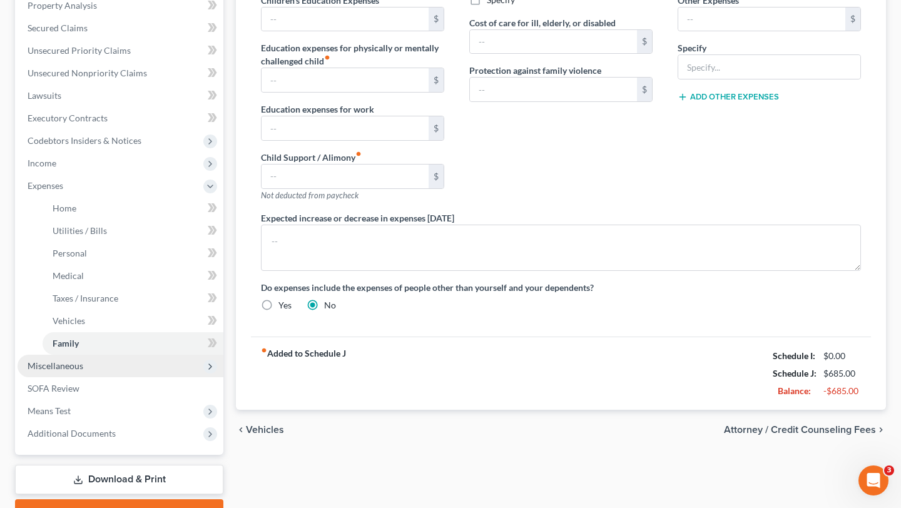
click at [97, 365] on span "Miscellaneous" at bounding box center [121, 366] width 206 height 23
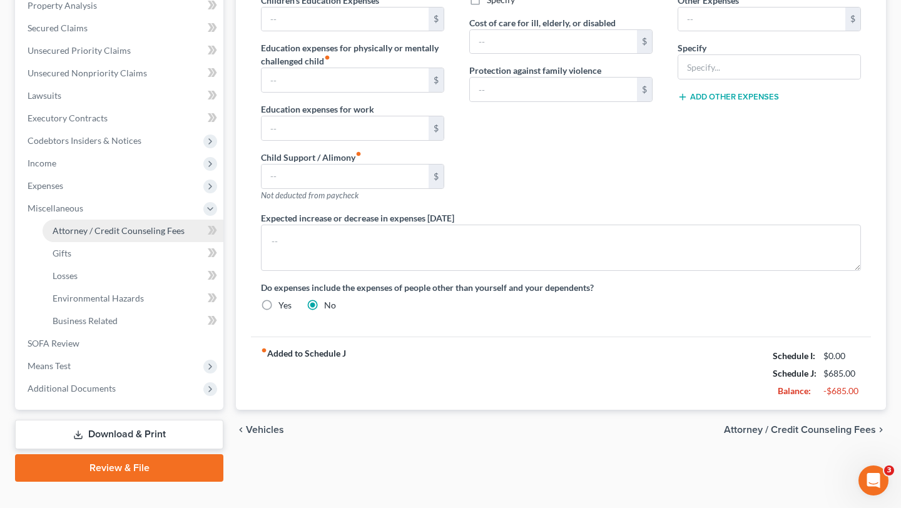
click at [116, 235] on span "Attorney / Credit Counseling Fees" at bounding box center [119, 230] width 132 height 11
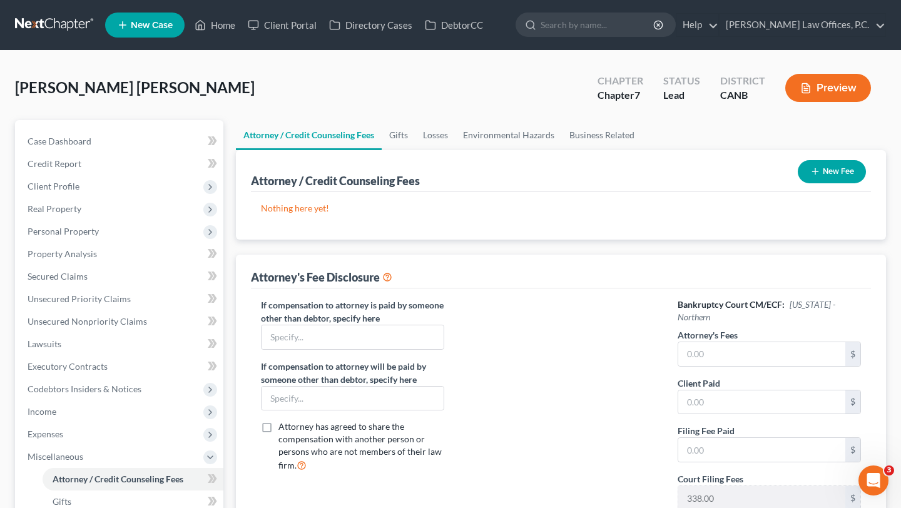
click at [835, 174] on button "New Fee" at bounding box center [831, 171] width 68 height 23
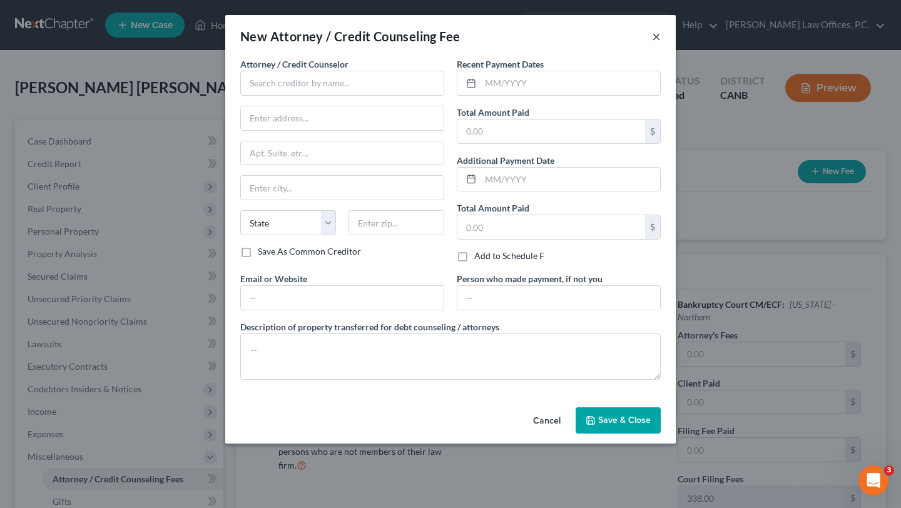
click at [653, 34] on button "×" at bounding box center [656, 36] width 9 height 15
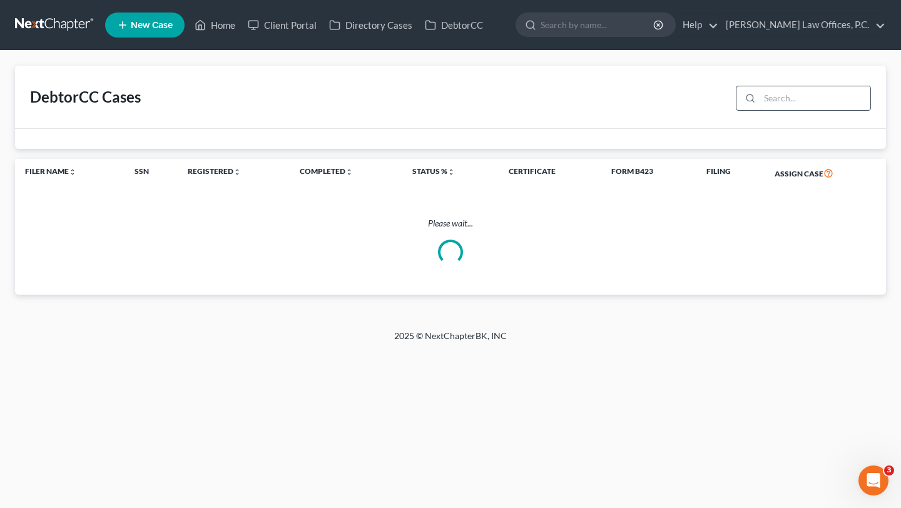
click at [769, 100] on input "search" at bounding box center [814, 98] width 111 height 24
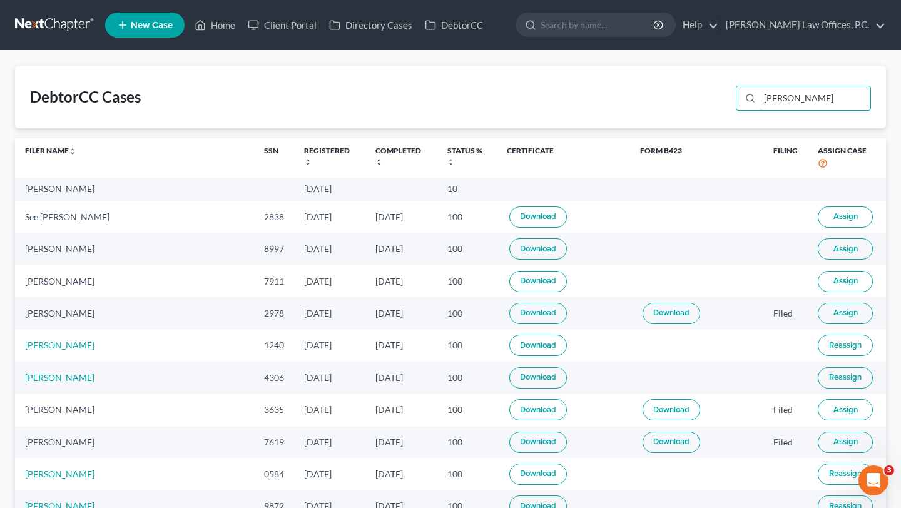
type input "cardenas"
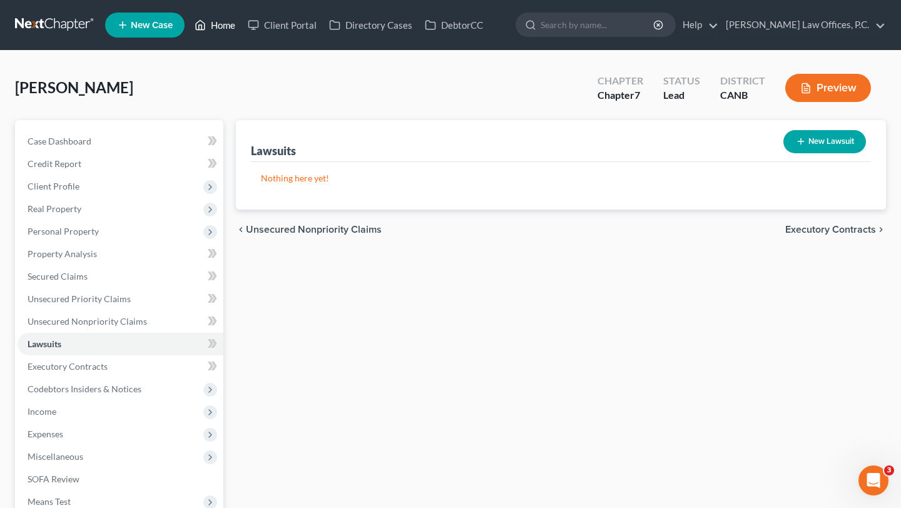
click at [210, 19] on link "Home" at bounding box center [214, 25] width 53 height 23
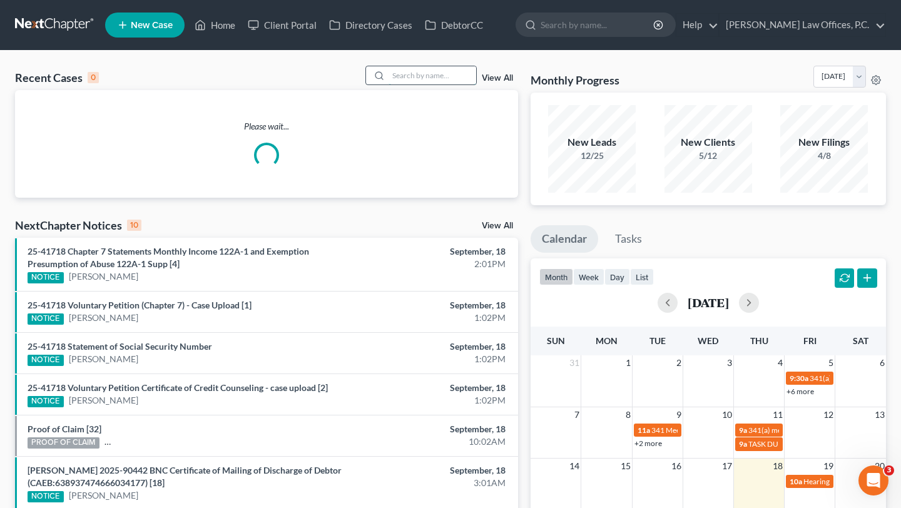
click at [438, 74] on input "search" at bounding box center [432, 75] width 88 height 18
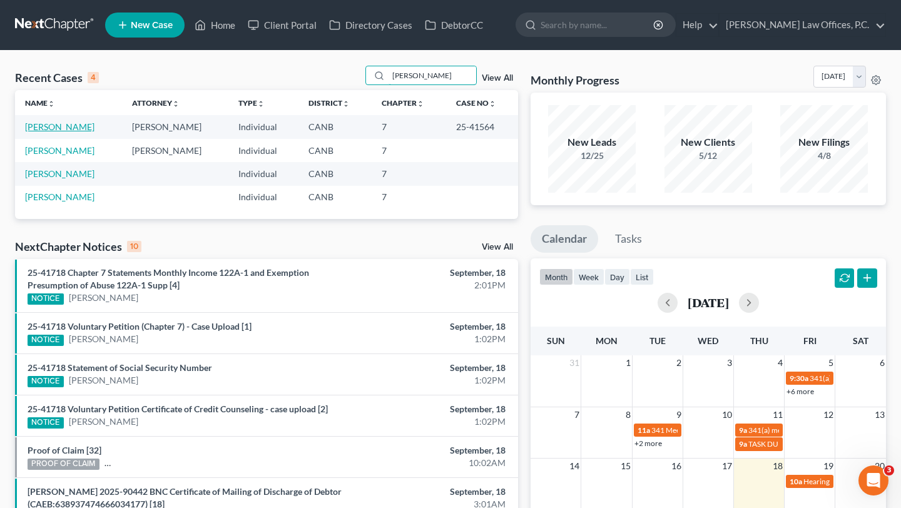
type input "brandon"
click at [72, 122] on link "Brandon, Ariana" at bounding box center [59, 126] width 69 height 11
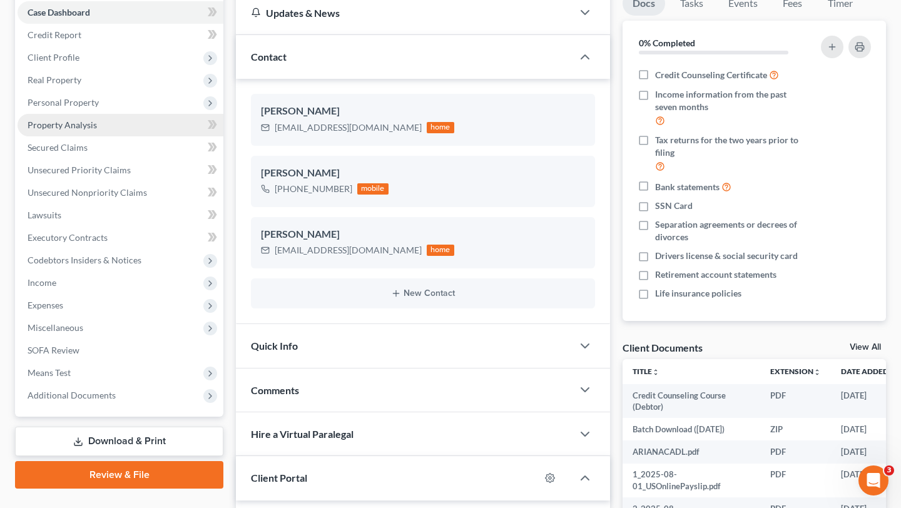
scroll to position [130, 0]
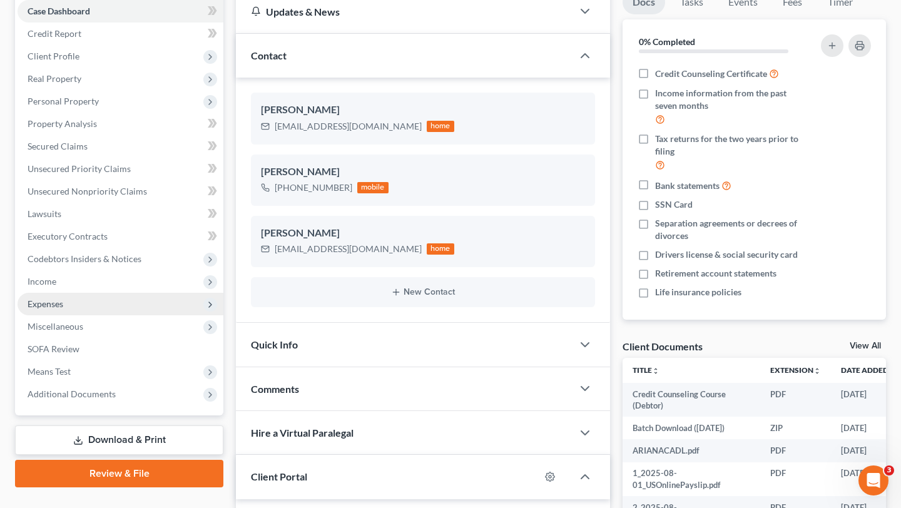
click at [88, 299] on span "Expenses" at bounding box center [121, 304] width 206 height 23
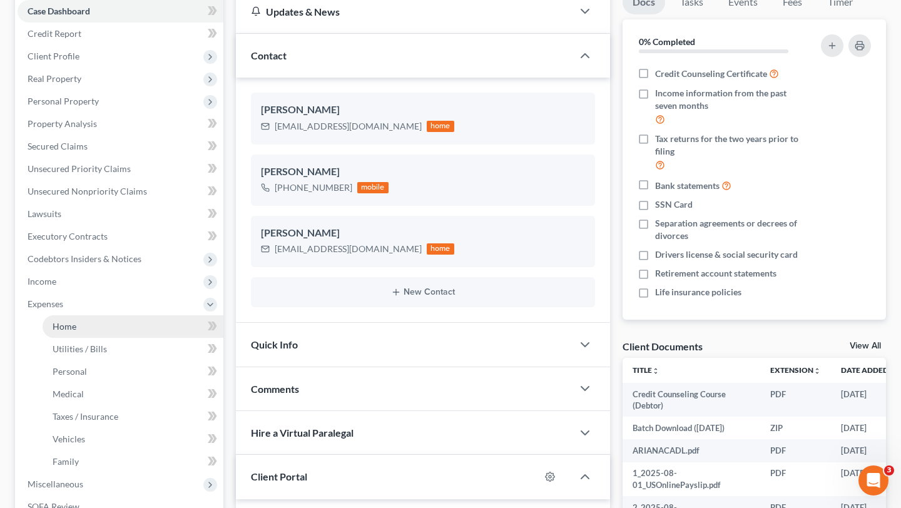
click at [102, 324] on link "Home" at bounding box center [133, 326] width 181 height 23
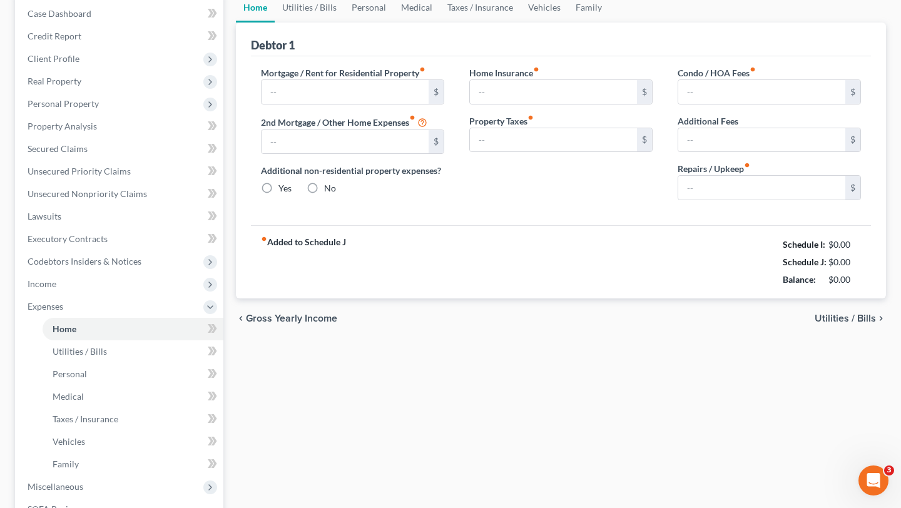
type input "3,153.56"
type input "583.59"
radio input "true"
type input "100.17"
type input "0.00"
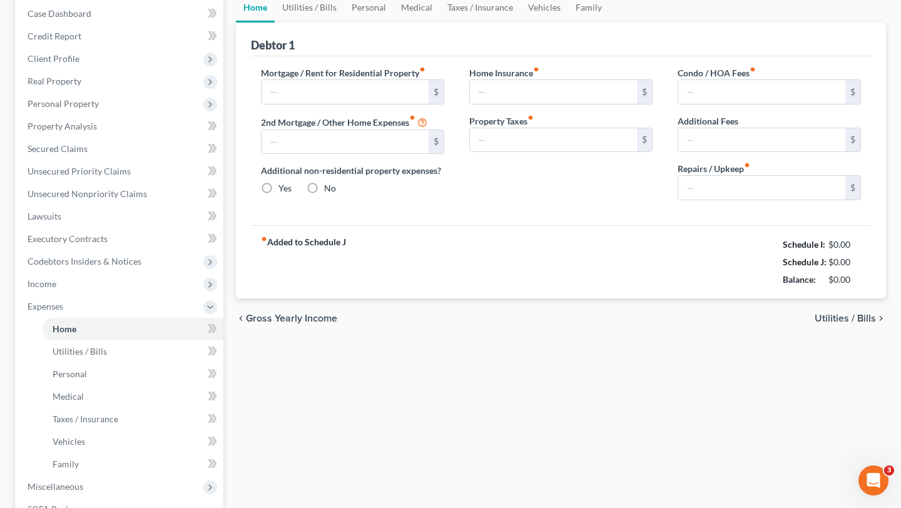
type input "0.00"
type input "500.00"
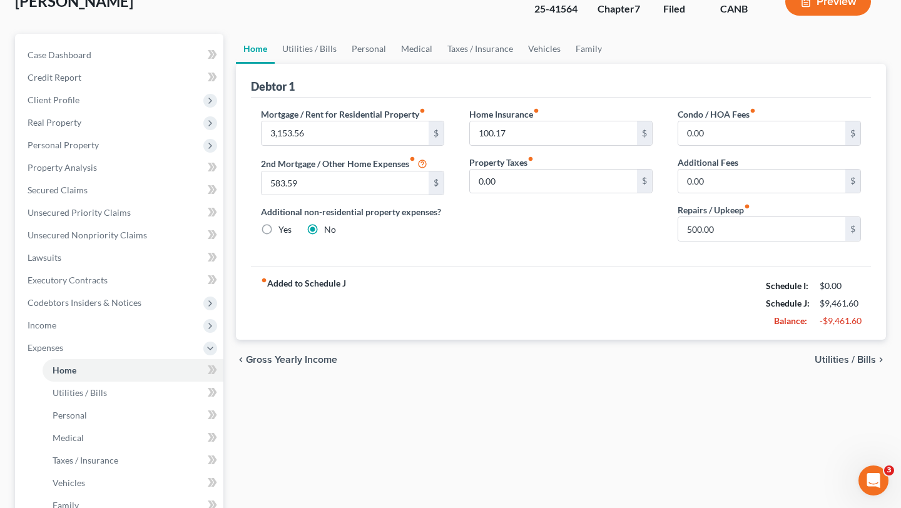
scroll to position [88, 0]
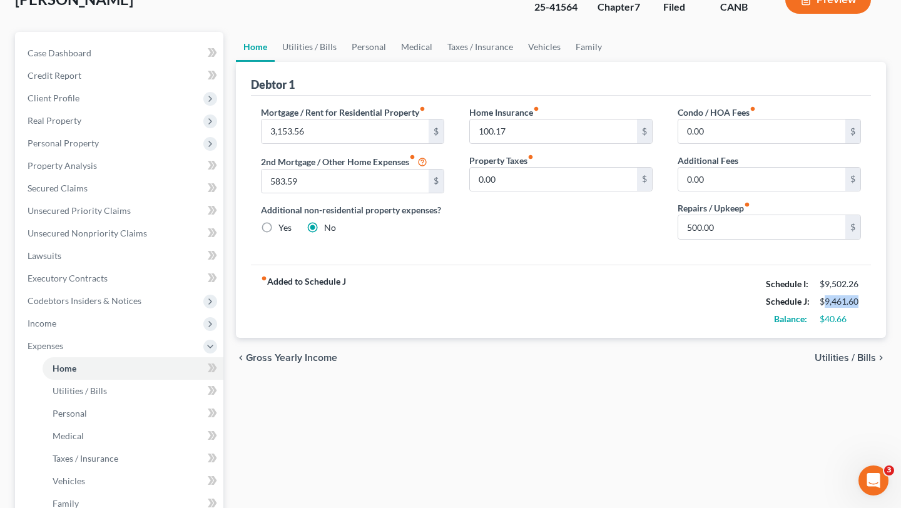
drag, startPoint x: 824, startPoint y: 300, endPoint x: 870, endPoint y: 301, distance: 46.3
click at [870, 301] on div "fiber_manual_record Added to Schedule J Schedule I: $9,502.26 Schedule J: $9,46…" at bounding box center [561, 301] width 620 height 73
copy div "9,461.60"
drag, startPoint x: 852, startPoint y: 316, endPoint x: 826, endPoint y: 318, distance: 25.7
click at [826, 318] on div "$40.66" at bounding box center [839, 319] width 41 height 13
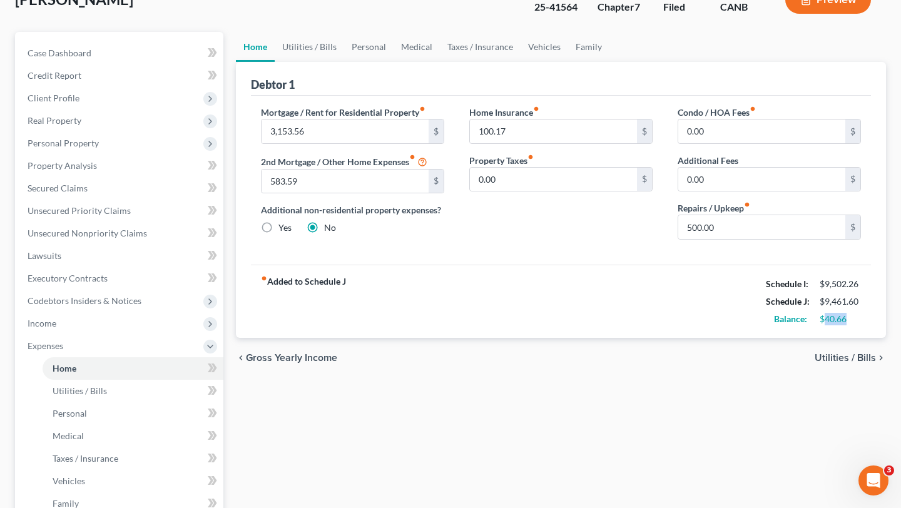
copy div "40.66"
click at [826, 302] on div "$9,461.60" at bounding box center [839, 301] width 41 height 13
drag, startPoint x: 824, startPoint y: 301, endPoint x: 862, endPoint y: 301, distance: 38.8
click at [862, 301] on div "$9,461.60" at bounding box center [840, 301] width 54 height 13
copy div "9,461.60"
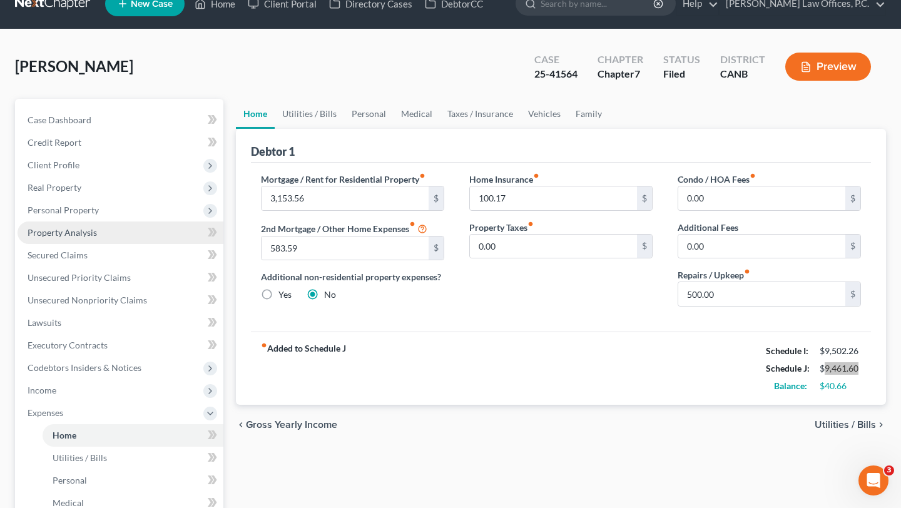
scroll to position [0, 0]
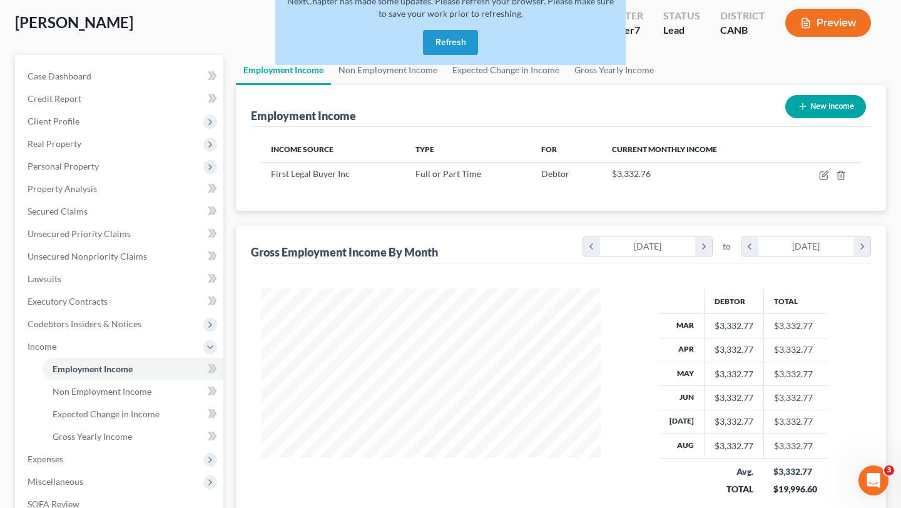
scroll to position [224, 364]
click at [456, 38] on button "Refresh" at bounding box center [450, 42] width 55 height 25
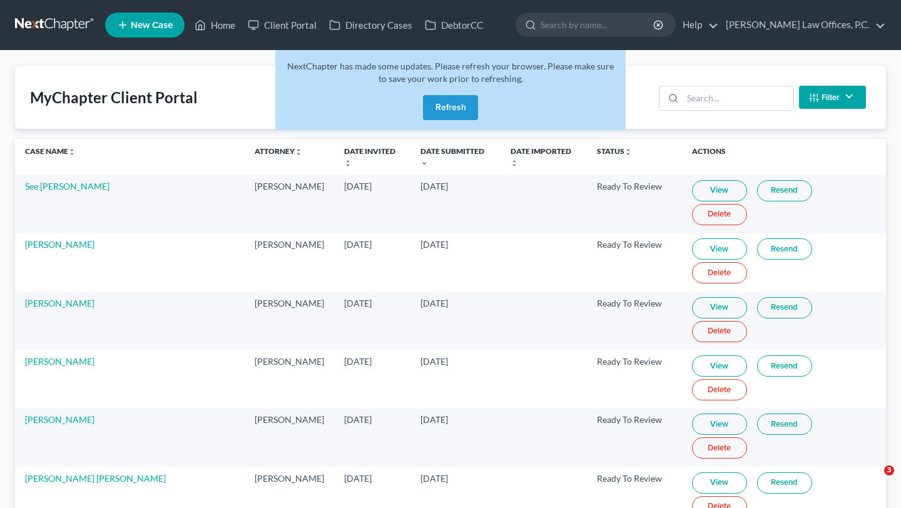
scroll to position [151, 0]
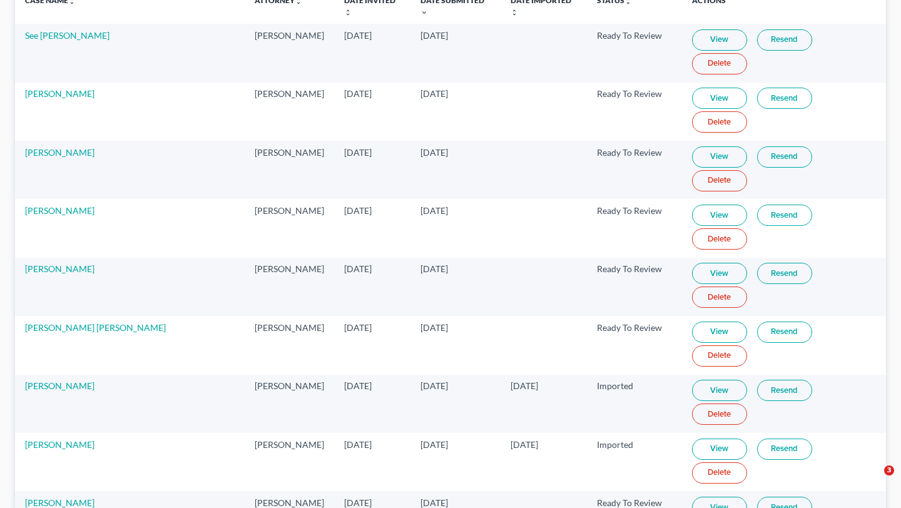
click at [184, 316] on td "[PERSON_NAME] [PERSON_NAME]" at bounding box center [130, 345] width 230 height 58
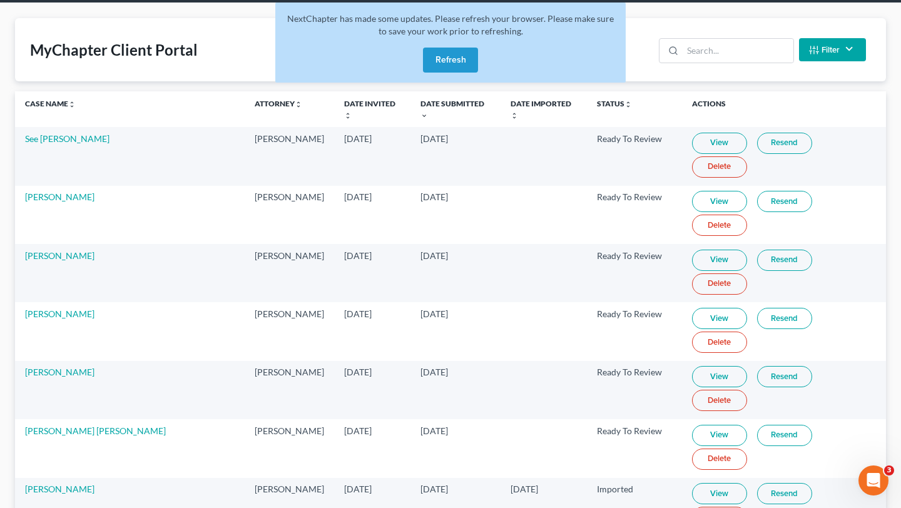
scroll to position [45, 0]
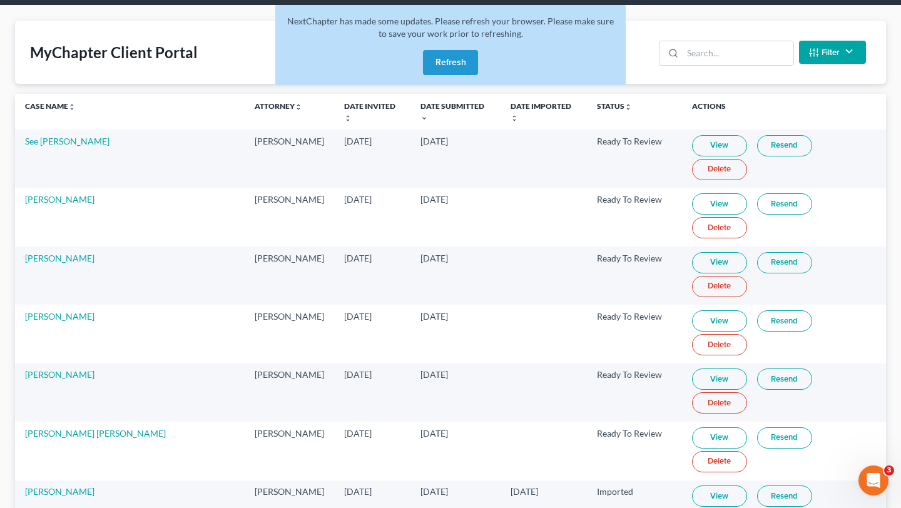
click at [702, 252] on link "View" at bounding box center [719, 262] width 55 height 21
